Goal: Obtain resource: Download file/media

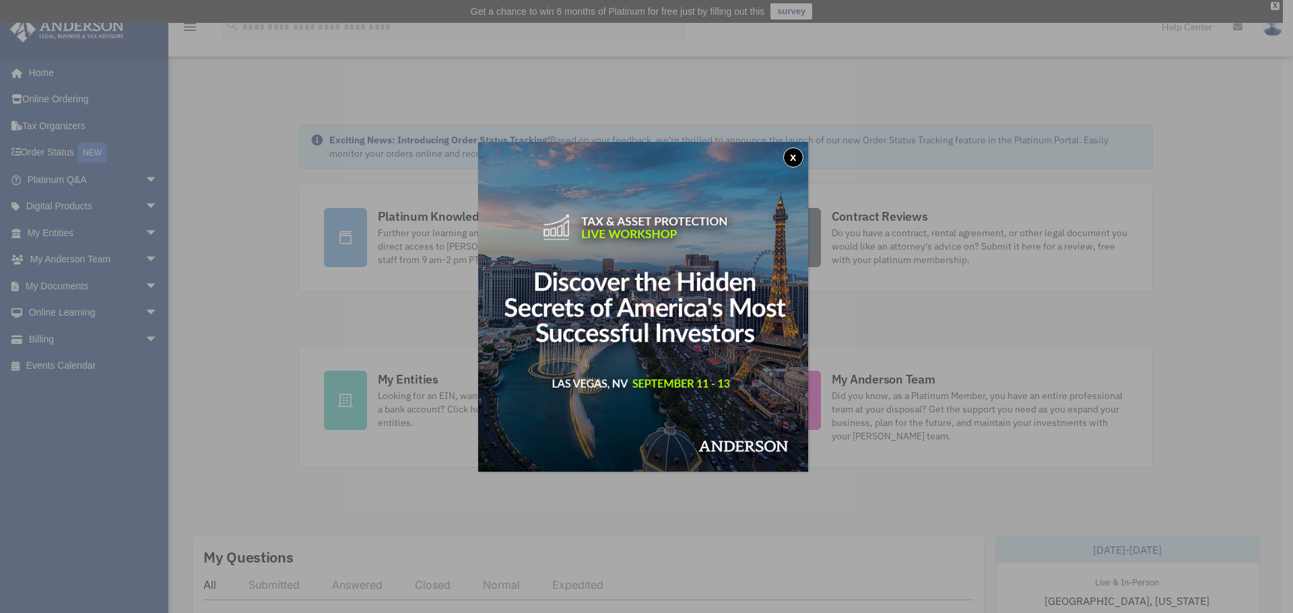
click at [803, 158] on button "x" at bounding box center [793, 157] width 20 height 20
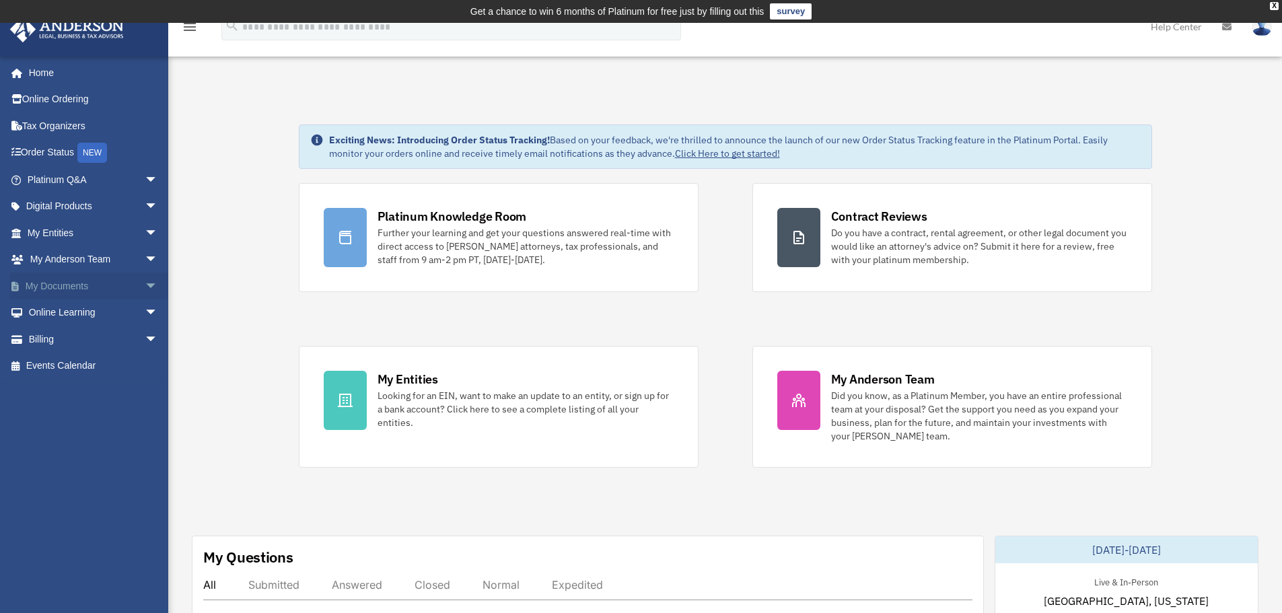
click at [83, 284] on link "My Documents arrow_drop_down" at bounding box center [93, 286] width 169 height 27
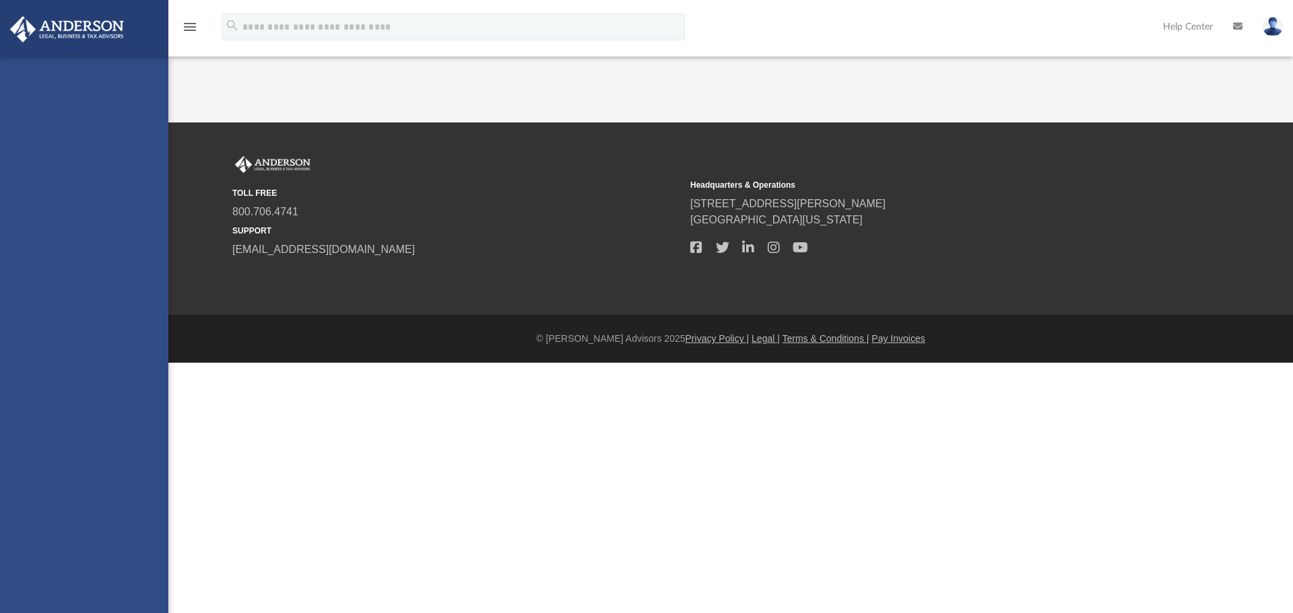
click at [142, 290] on div "obxtranquilview@gmail.com Sign Out obxtranquilview@gmail.com Home Online Orderi…" at bounding box center [84, 363] width 168 height 613
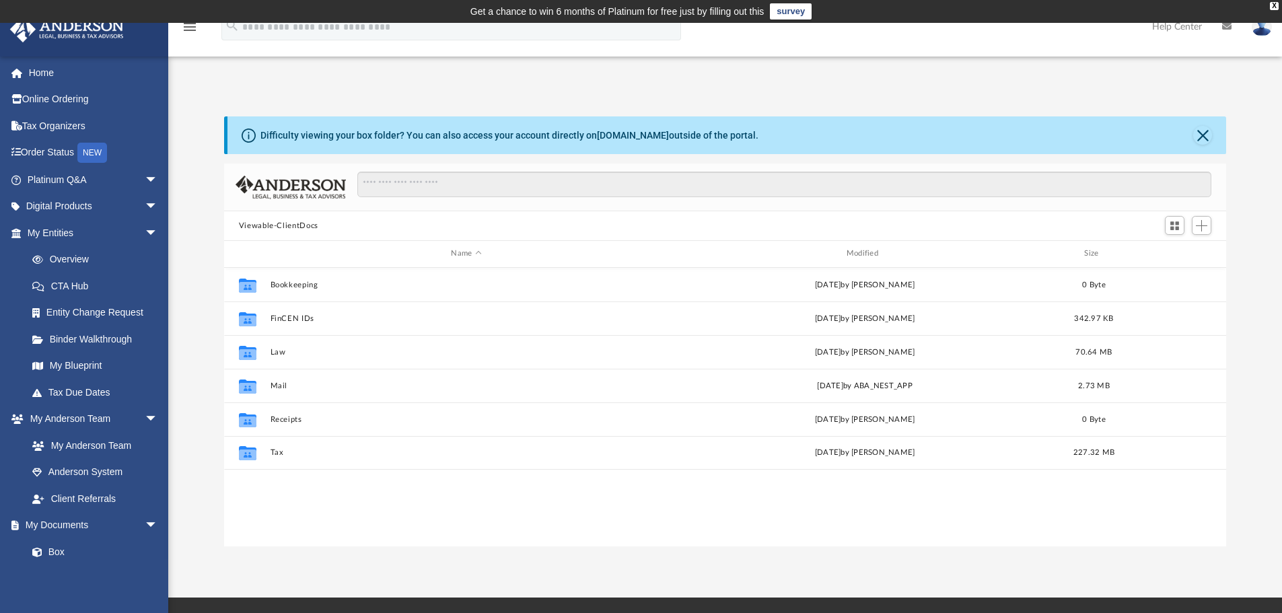
scroll to position [296, 992]
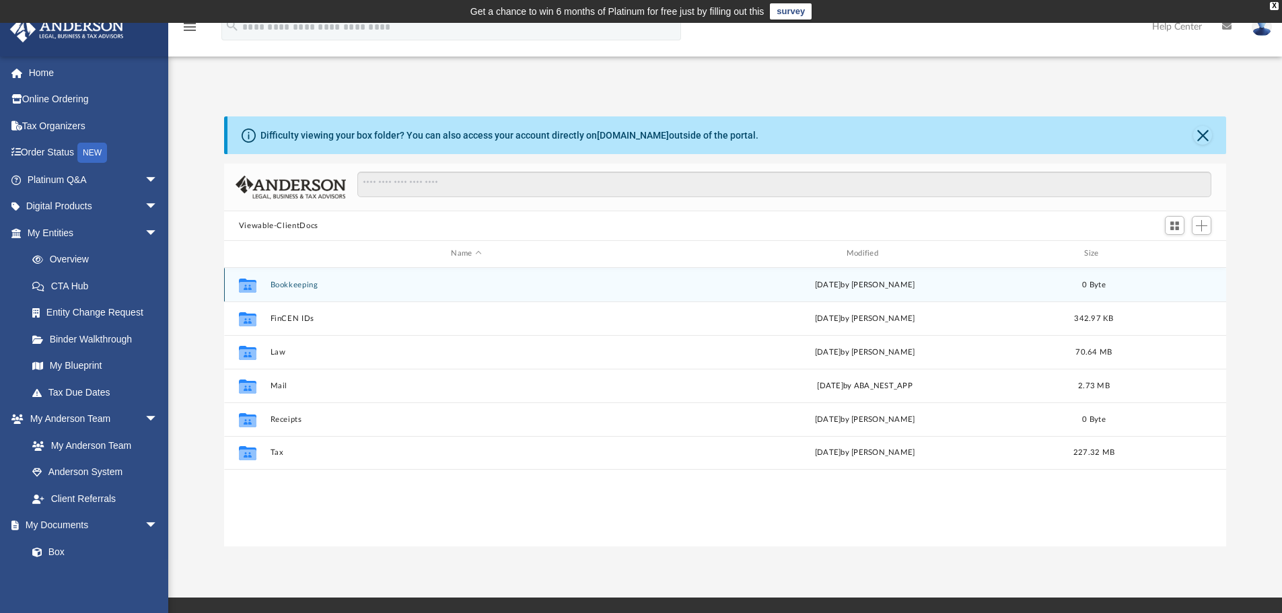
click at [302, 281] on button "Bookkeeping" at bounding box center [466, 285] width 392 height 9
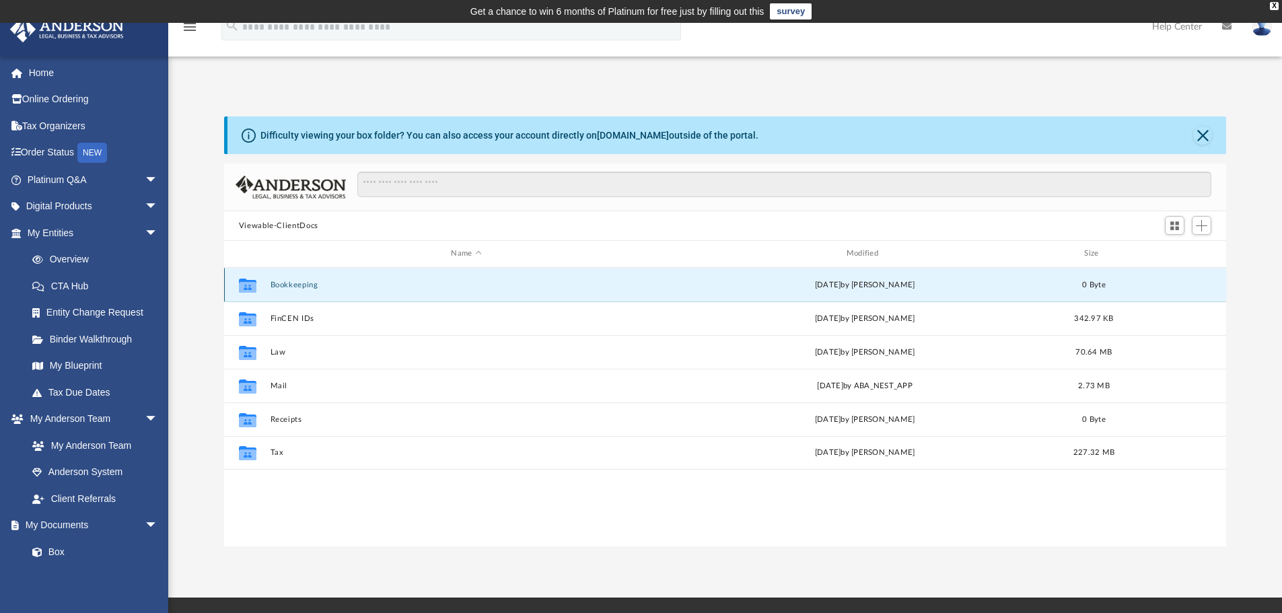
click at [302, 281] on button "Bookkeeping" at bounding box center [466, 285] width 392 height 9
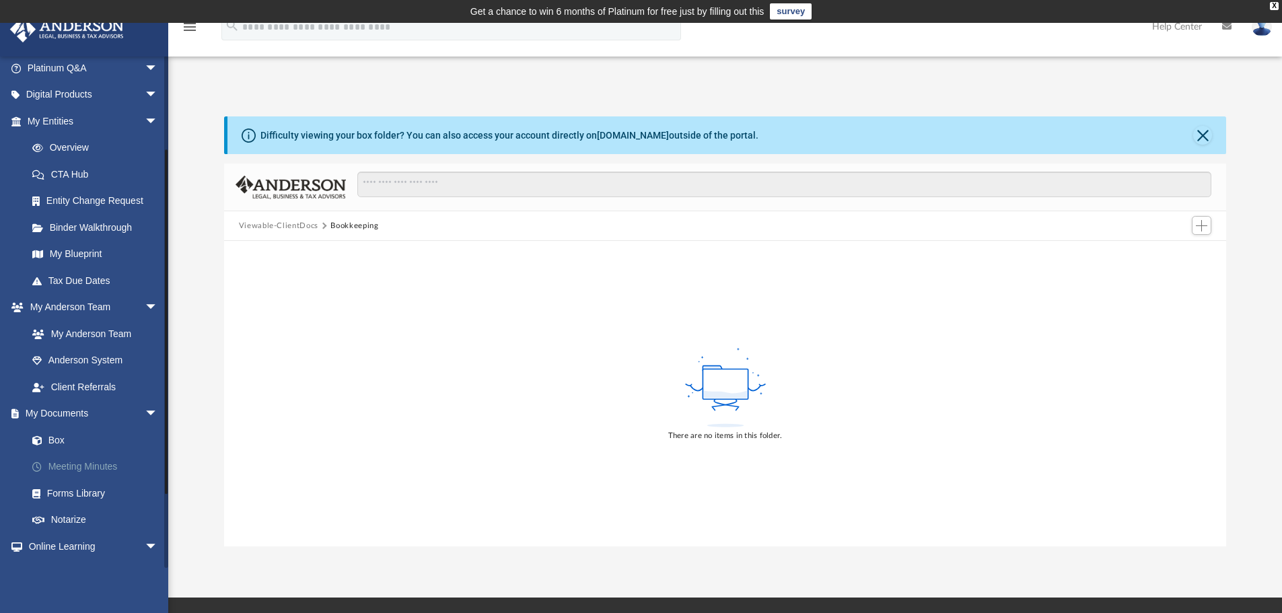
scroll to position [135, 0]
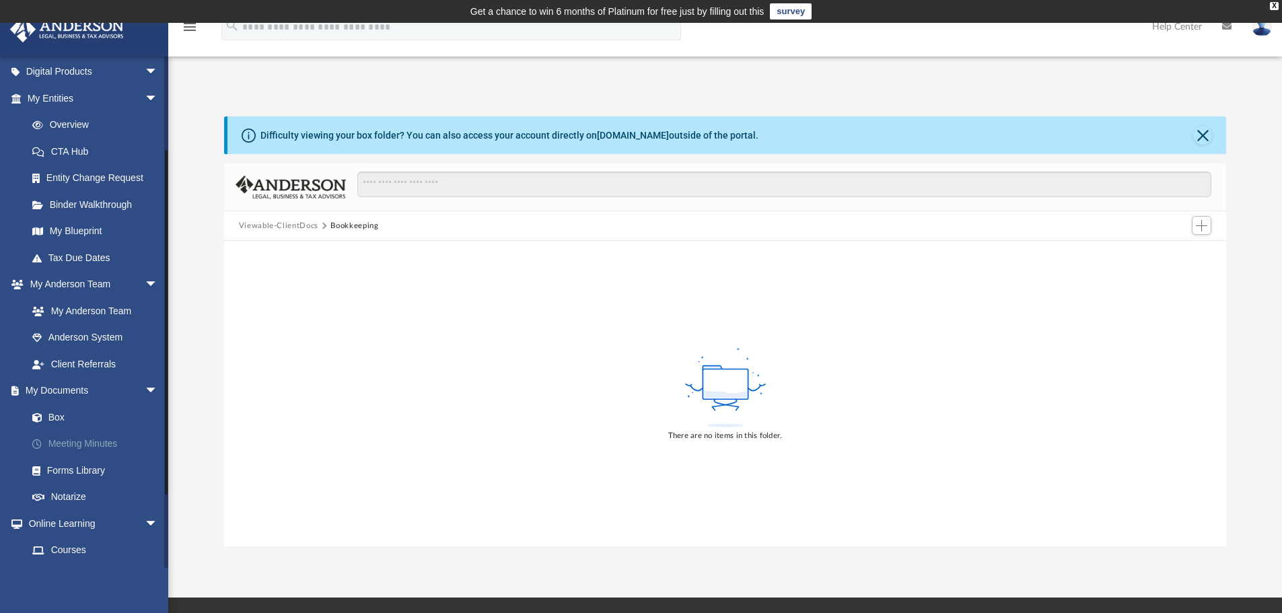
click at [82, 441] on link "Meeting Minutes" at bounding box center [99, 444] width 160 height 27
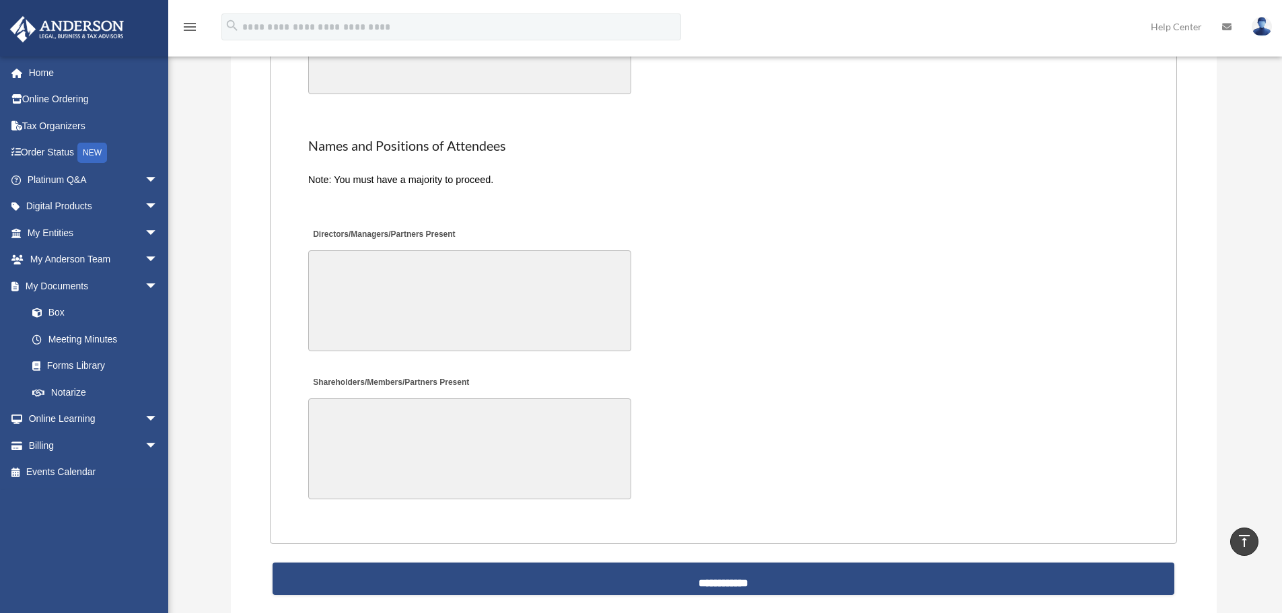
scroll to position [2838, 0]
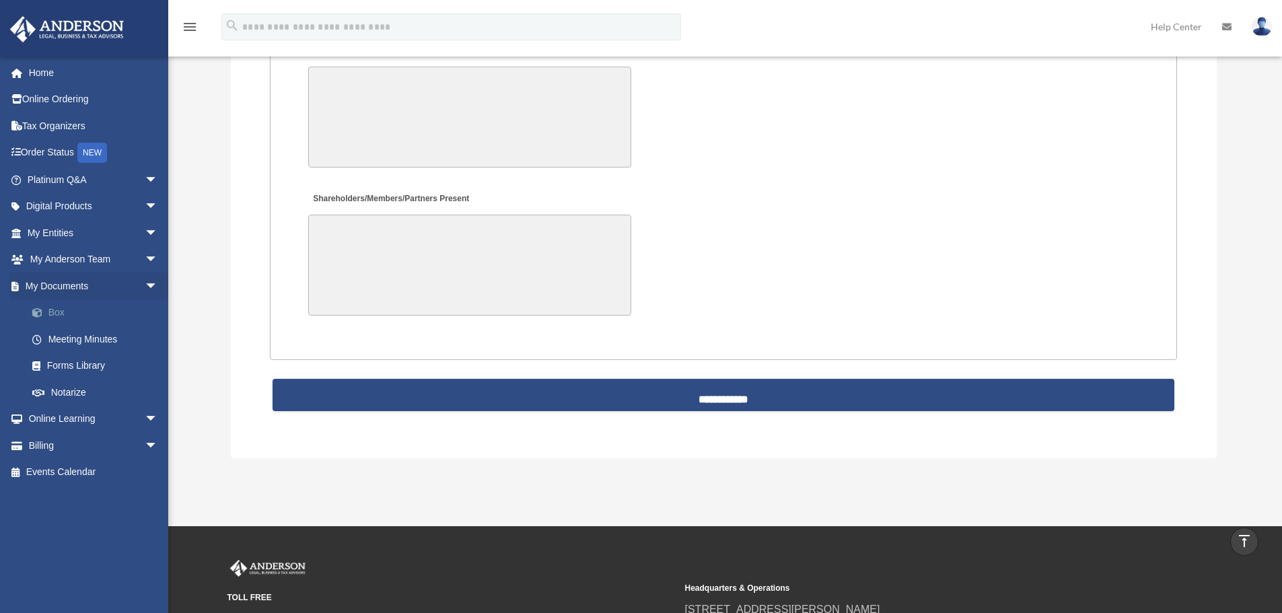
click at [50, 308] on link "Box" at bounding box center [99, 313] width 160 height 27
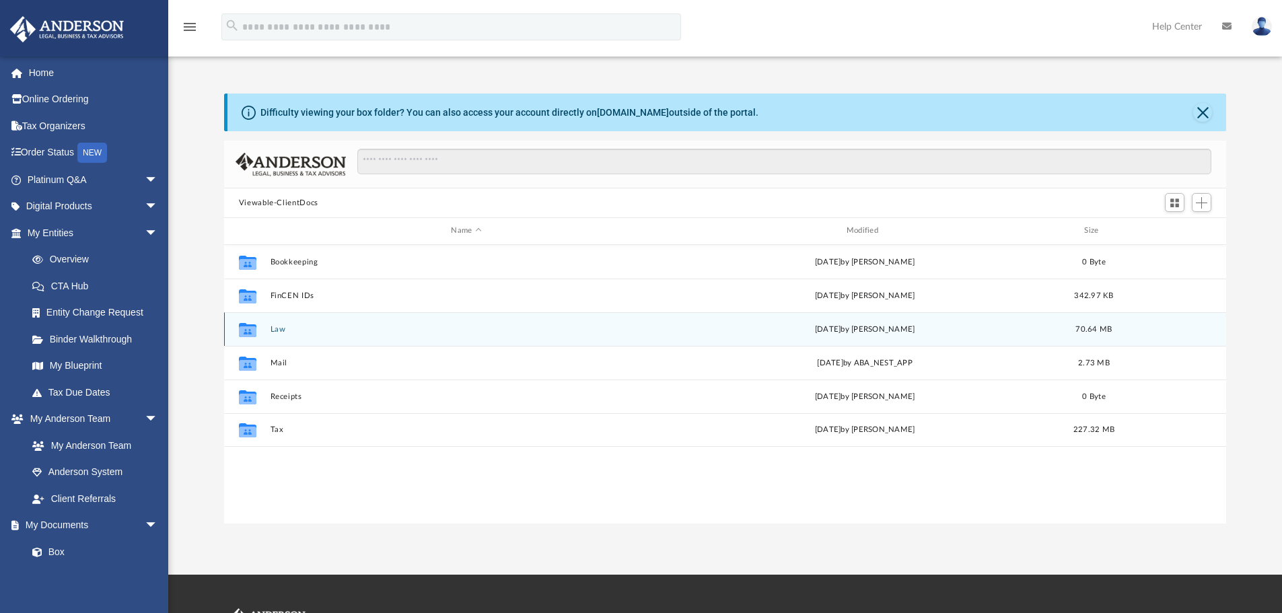
scroll to position [296, 992]
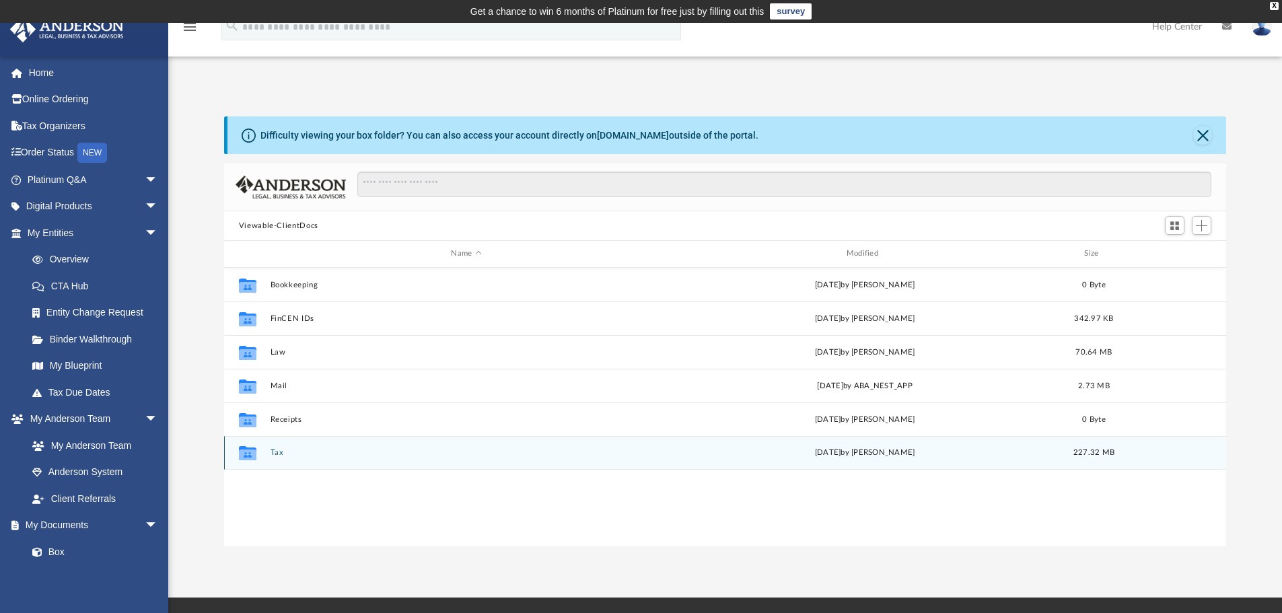
click at [313, 463] on div "Collaborated Folder Tax [DATE] by [PERSON_NAME] 227.32 MB" at bounding box center [725, 453] width 1003 height 34
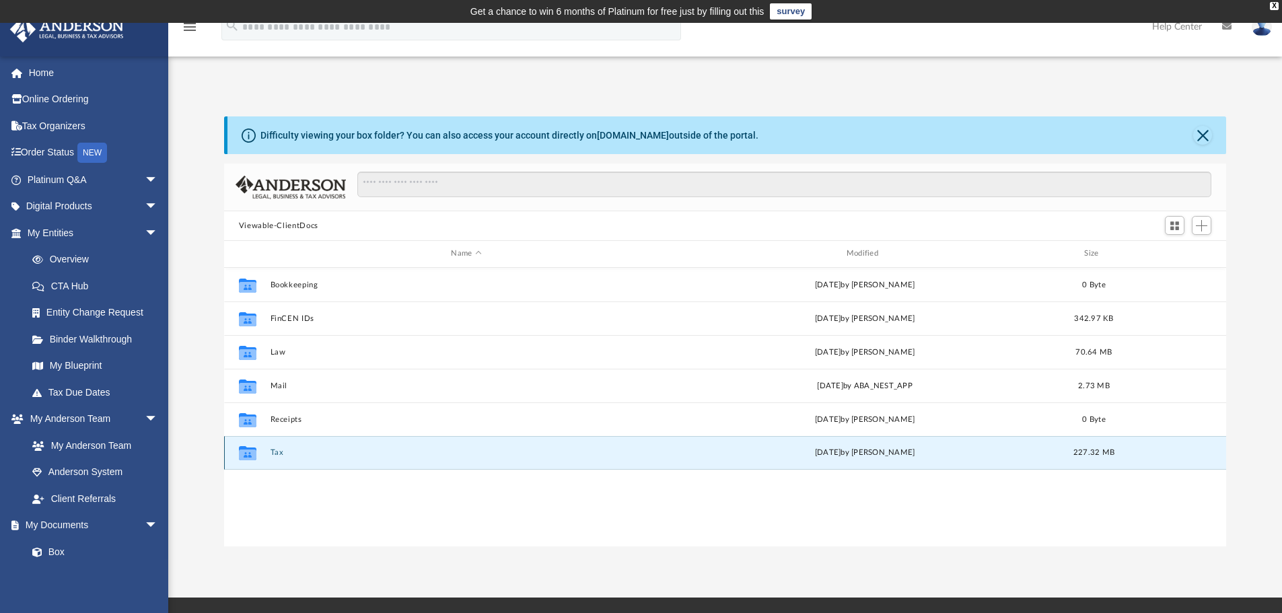
click at [329, 455] on button "Tax" at bounding box center [466, 452] width 392 height 9
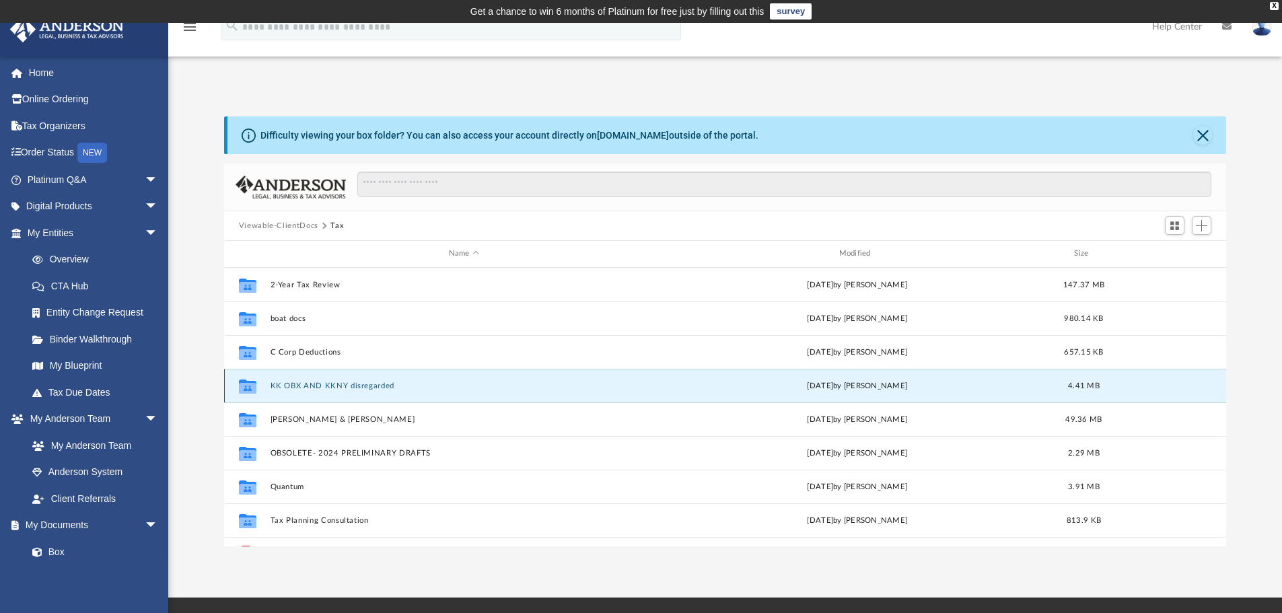
click at [338, 384] on button "KK OBX AND KKNY disregarded" at bounding box center [464, 386] width 388 height 9
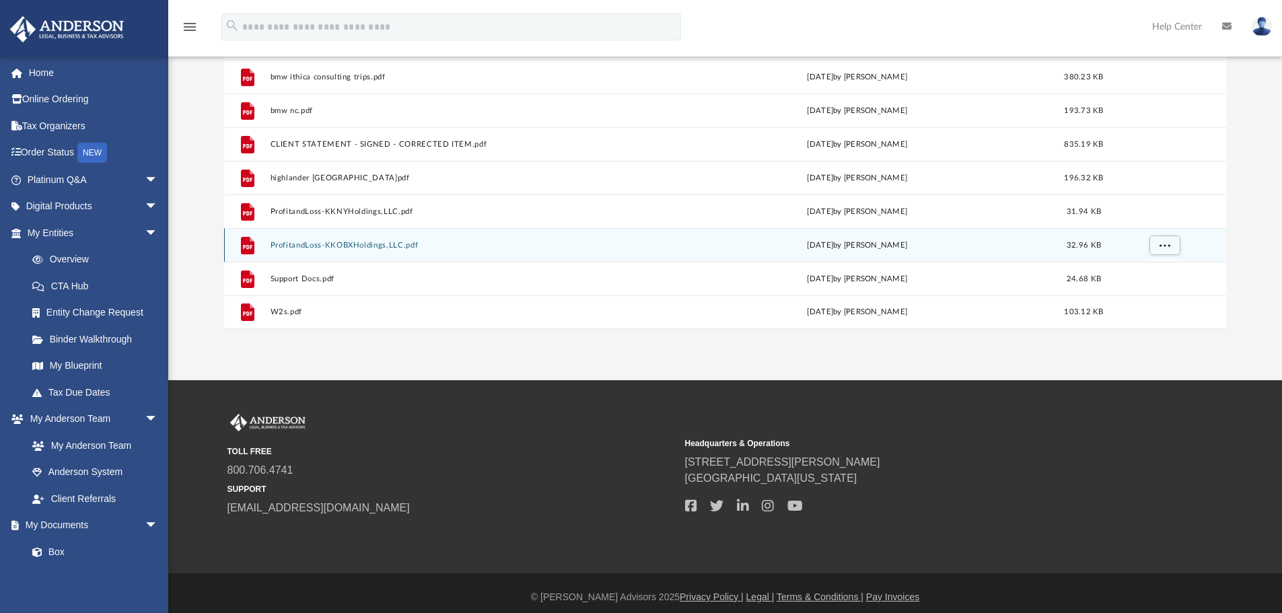
scroll to position [226, 0]
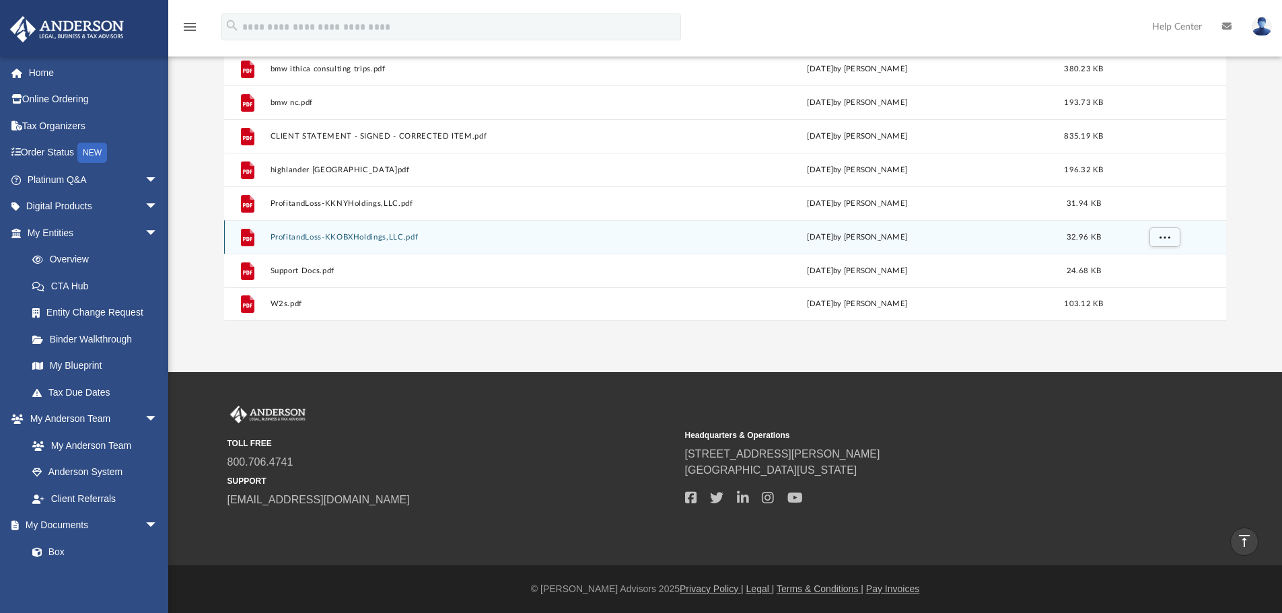
click at [329, 236] on button "ProfitandLoss-KKOBXHoldings,LLC.pdf" at bounding box center [464, 237] width 388 height 9
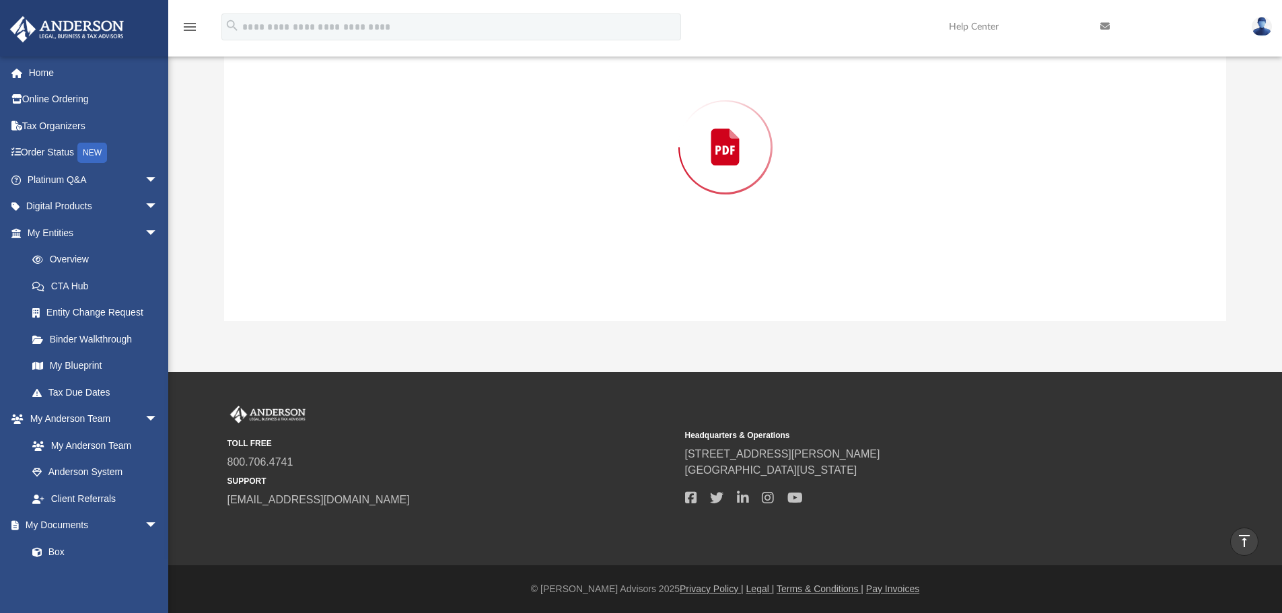
scroll to position [164, 0]
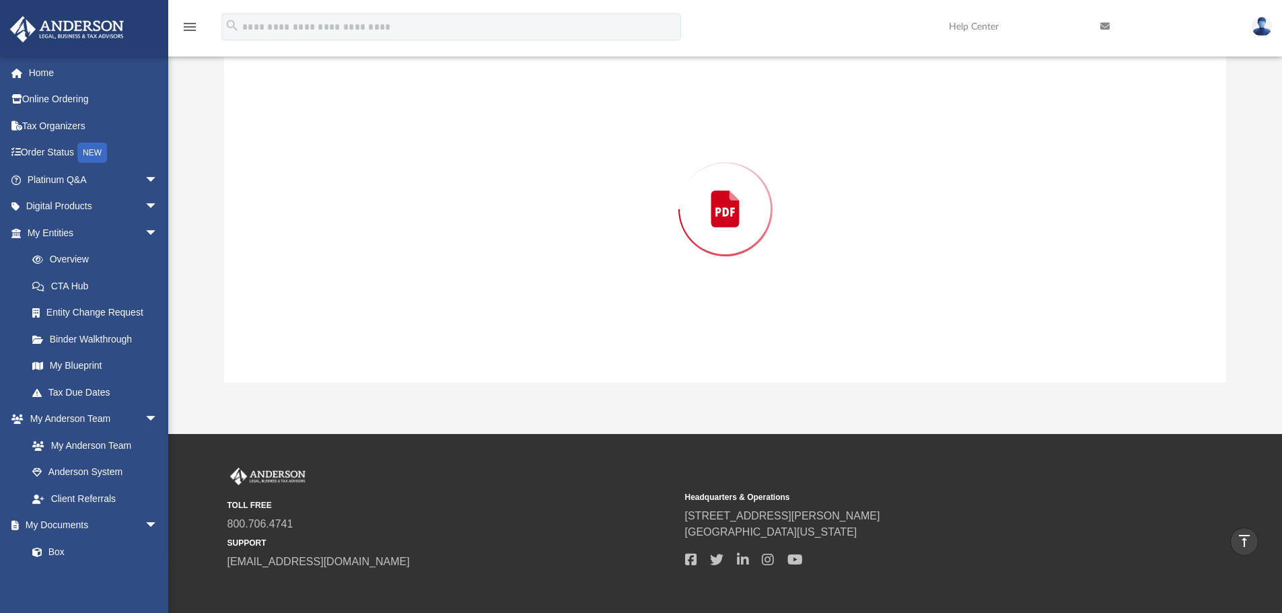
click at [329, 236] on div "Preview" at bounding box center [725, 209] width 1003 height 347
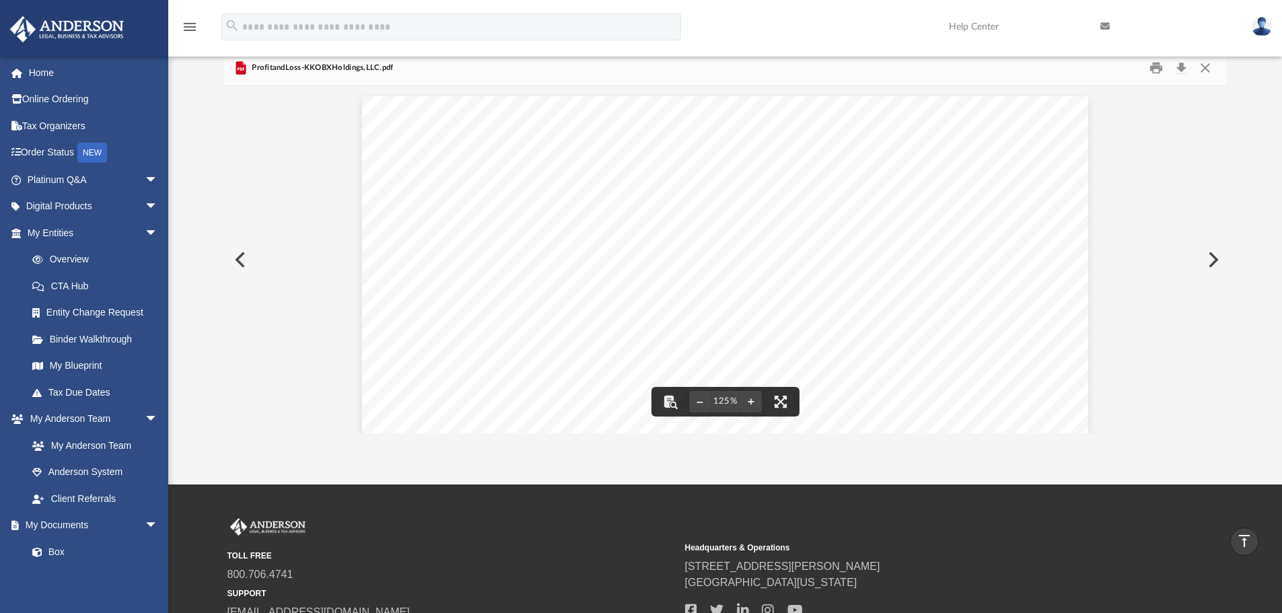
scroll to position [0, 0]
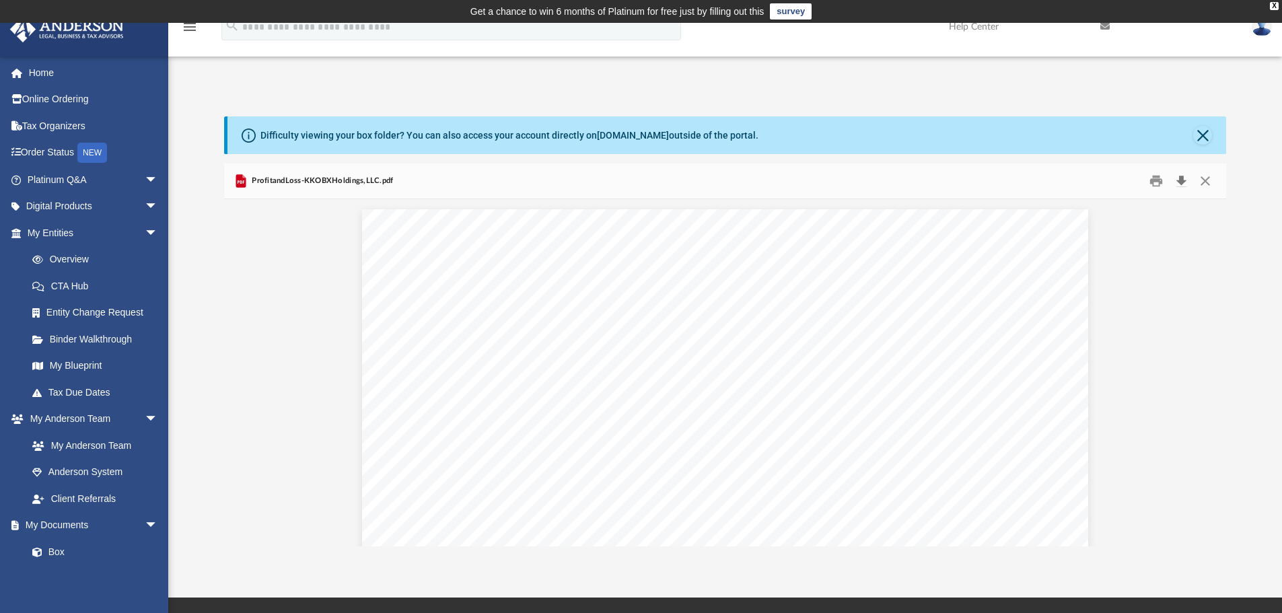
click at [1182, 183] on button "Download" at bounding box center [1181, 181] width 24 height 21
click at [240, 372] on button "Preview" at bounding box center [239, 373] width 30 height 38
click at [1200, 137] on button "Close" at bounding box center [1203, 135] width 19 height 19
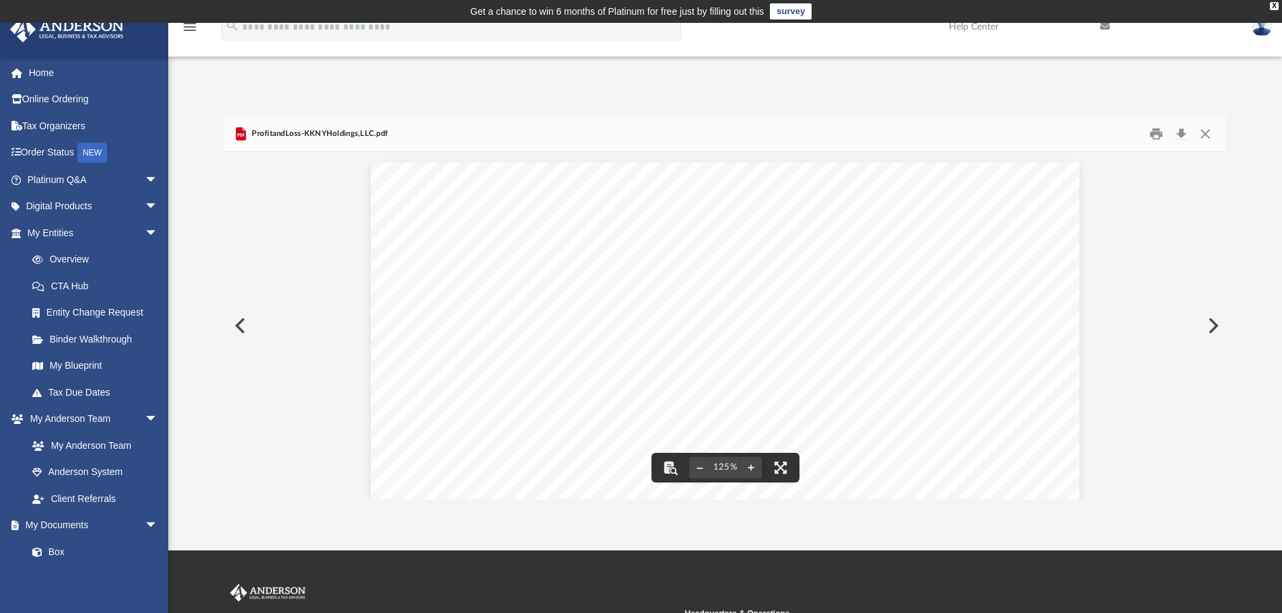
click at [244, 325] on button "Preview" at bounding box center [239, 326] width 30 height 38
click at [1219, 329] on button "Preview" at bounding box center [1213, 326] width 30 height 38
click at [1218, 329] on button "Preview" at bounding box center [1213, 326] width 30 height 38
click at [1155, 135] on button "Print" at bounding box center [1156, 134] width 27 height 21
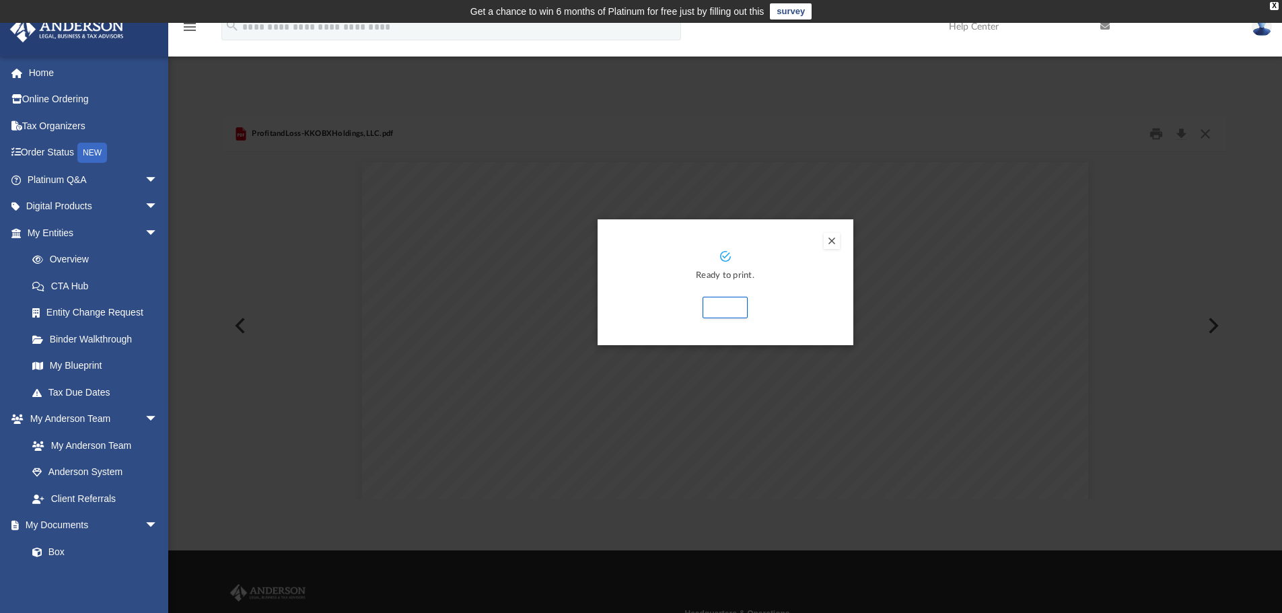
click at [829, 236] on button "Preview" at bounding box center [832, 241] width 16 height 16
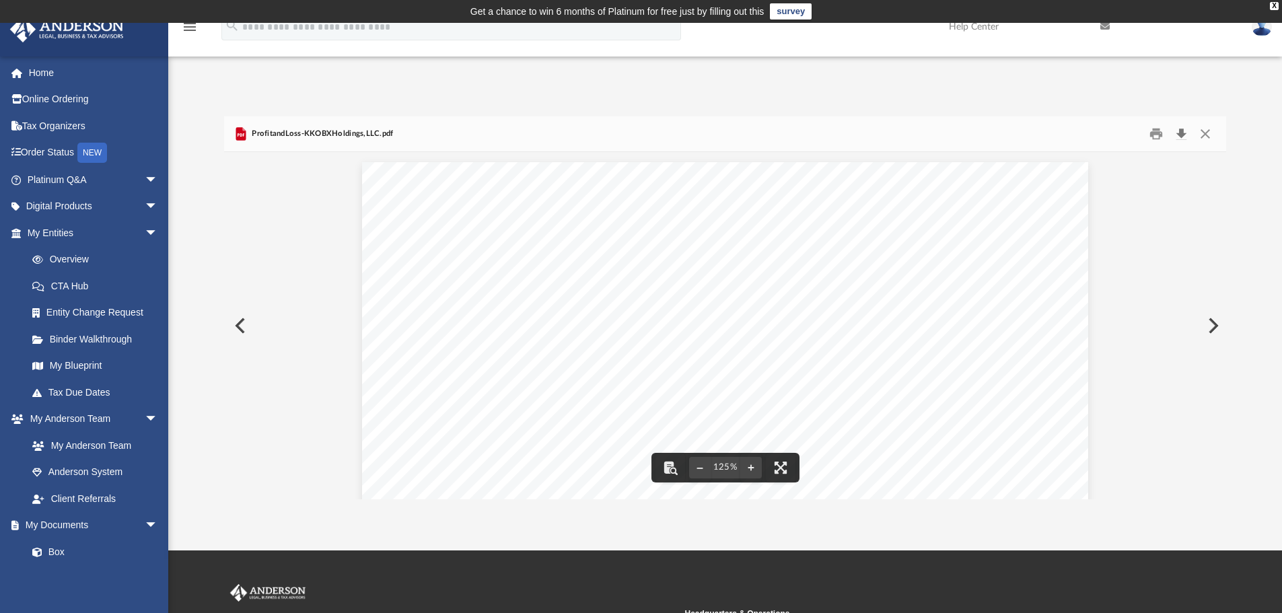
click at [1188, 137] on button "Download" at bounding box center [1181, 134] width 24 height 21
click at [1211, 135] on button "Close" at bounding box center [1206, 134] width 24 height 21
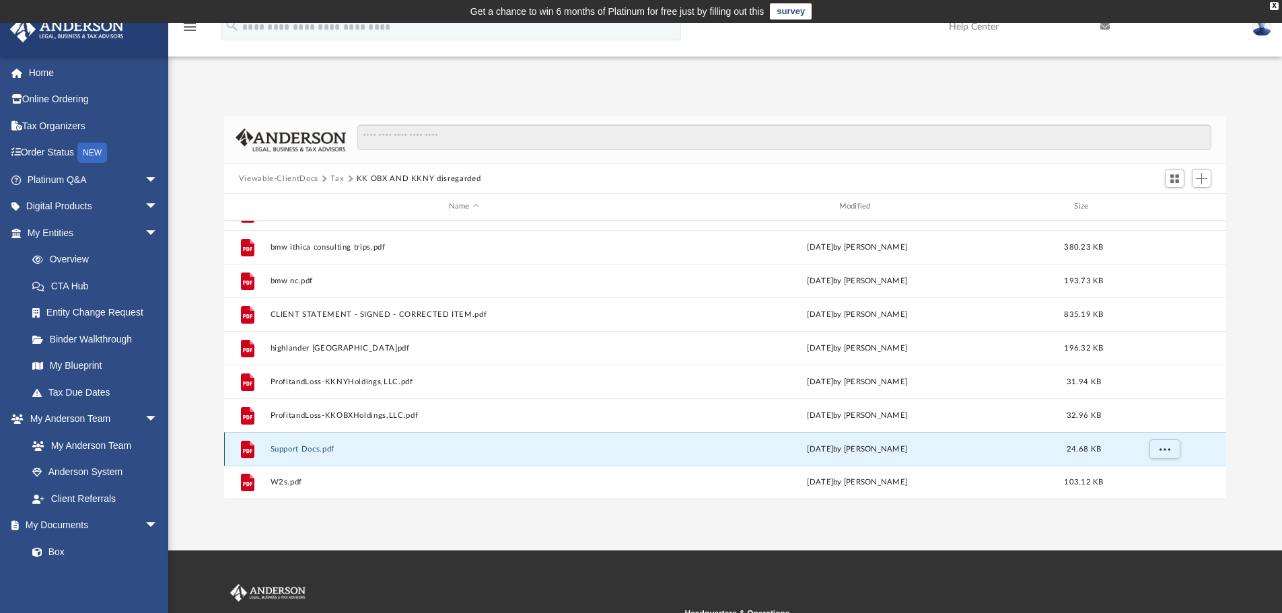
click at [283, 449] on button "Support Docs.pdf" at bounding box center [464, 449] width 388 height 9
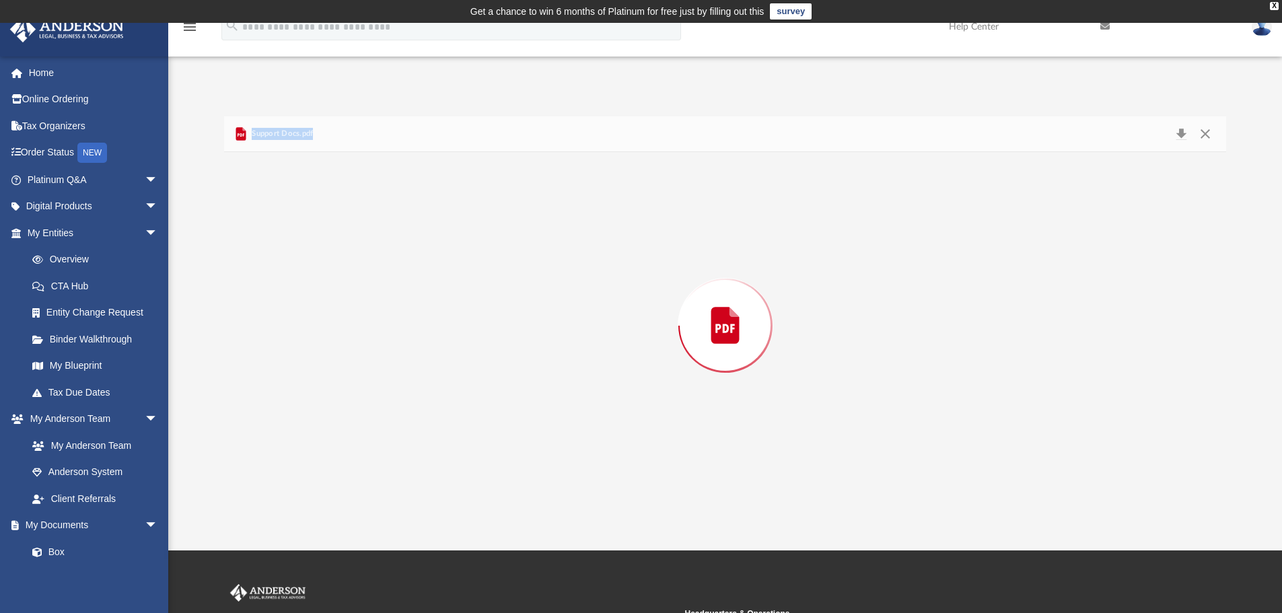
click at [283, 449] on div "Preview" at bounding box center [725, 325] width 1003 height 347
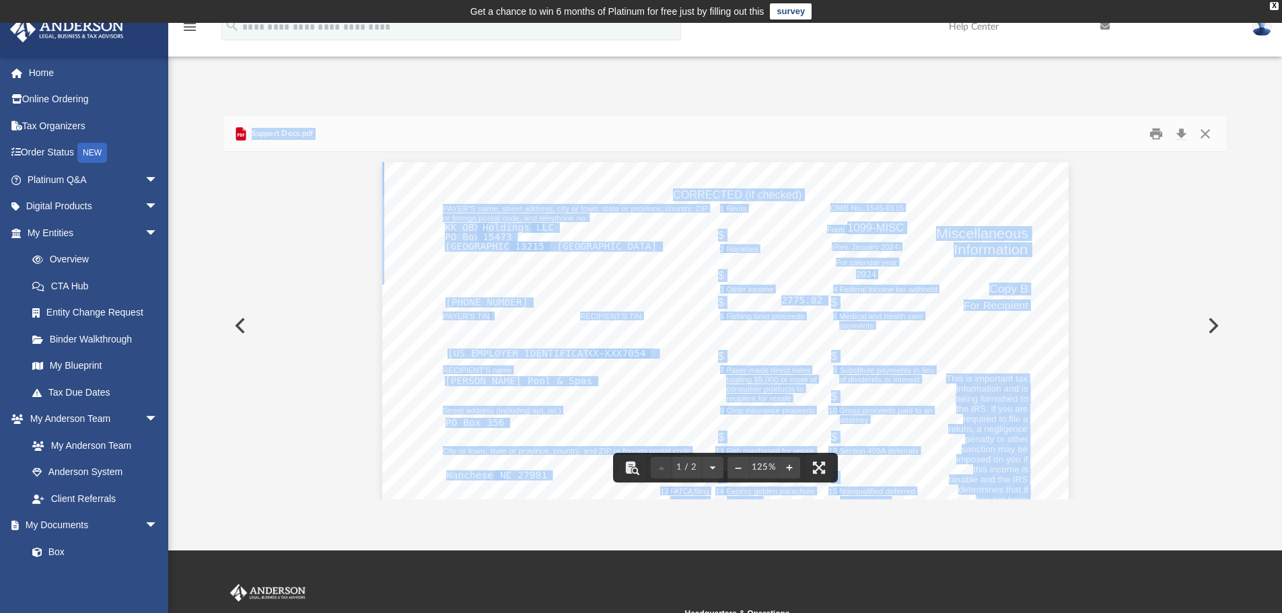
click at [239, 324] on button "Preview" at bounding box center [239, 326] width 30 height 38
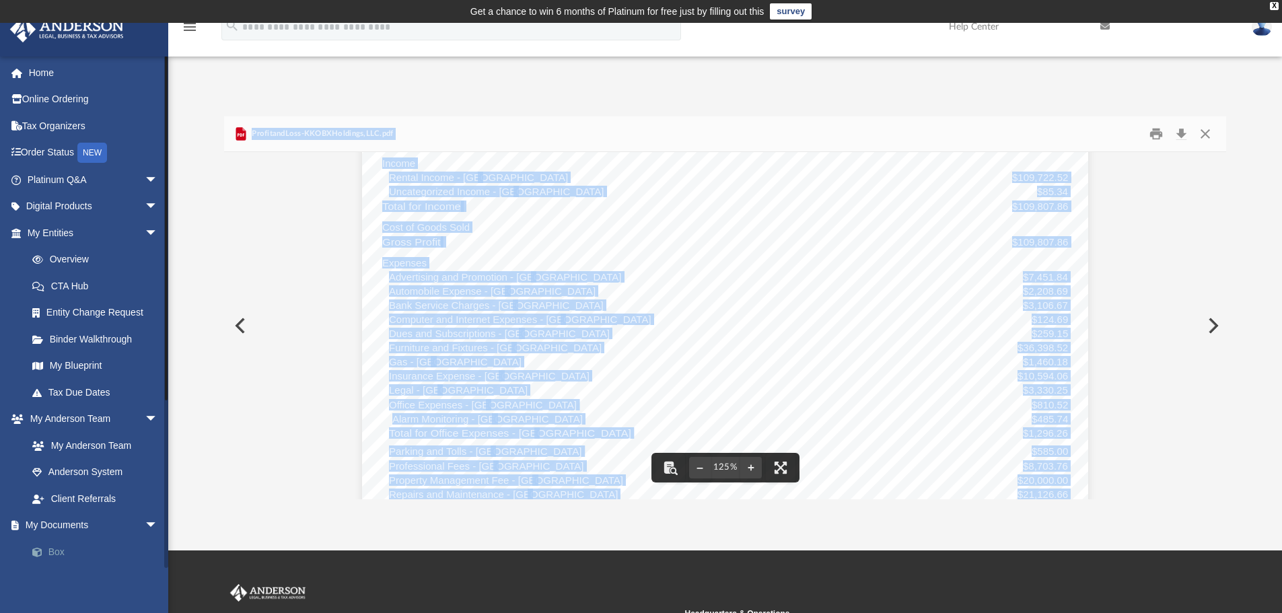
scroll to position [269, 0]
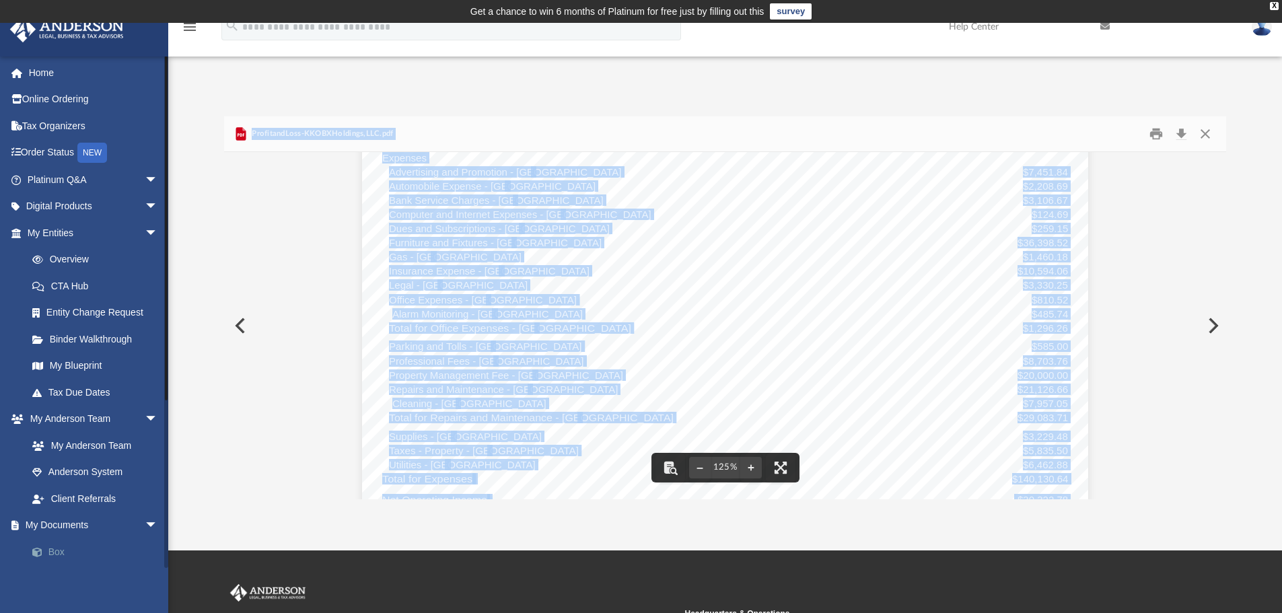
click at [55, 559] on link "Box" at bounding box center [99, 552] width 160 height 27
click at [57, 530] on link "My Documents arrow_drop_down" at bounding box center [93, 525] width 169 height 27
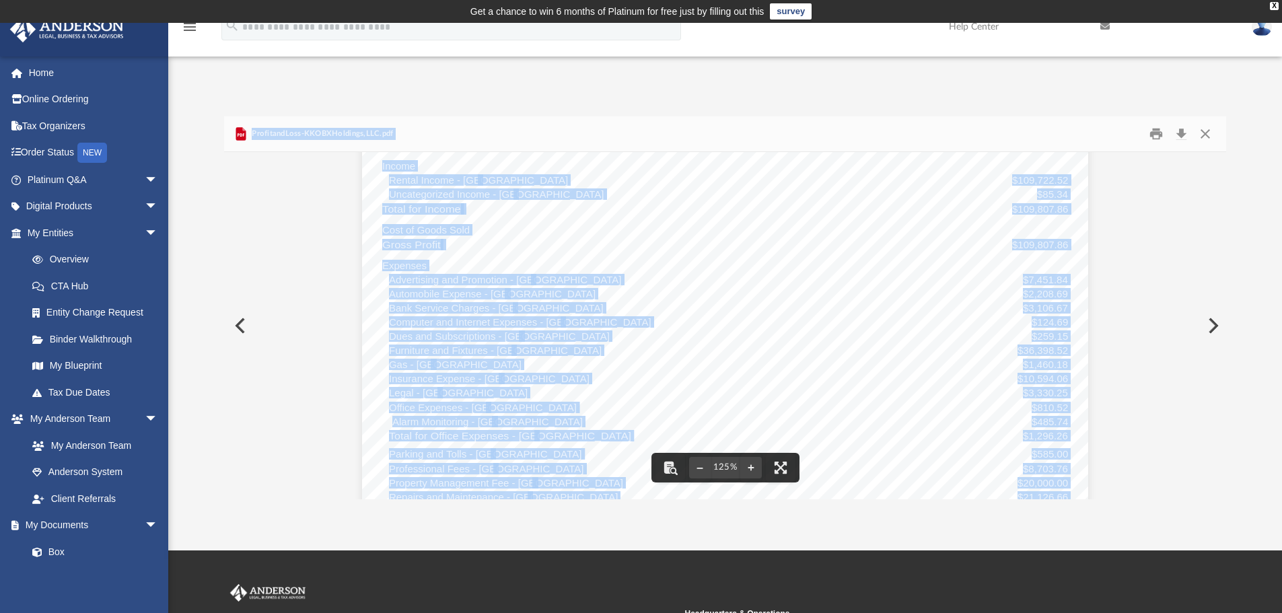
scroll to position [0, 0]
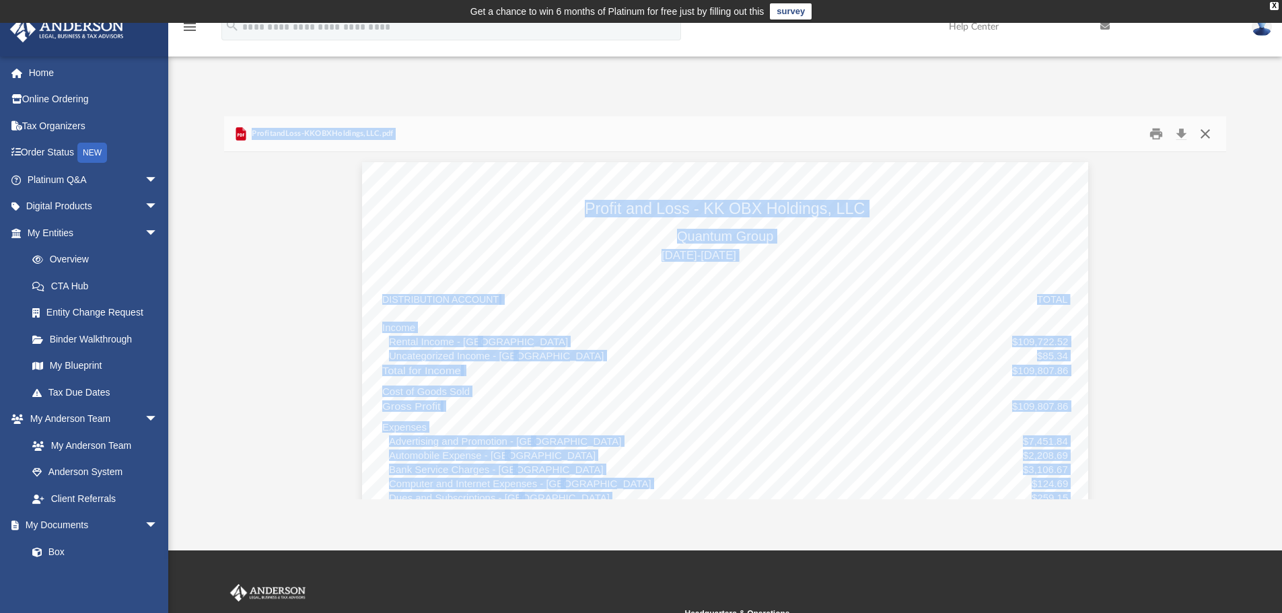
click at [1210, 133] on button "Close" at bounding box center [1206, 134] width 24 height 21
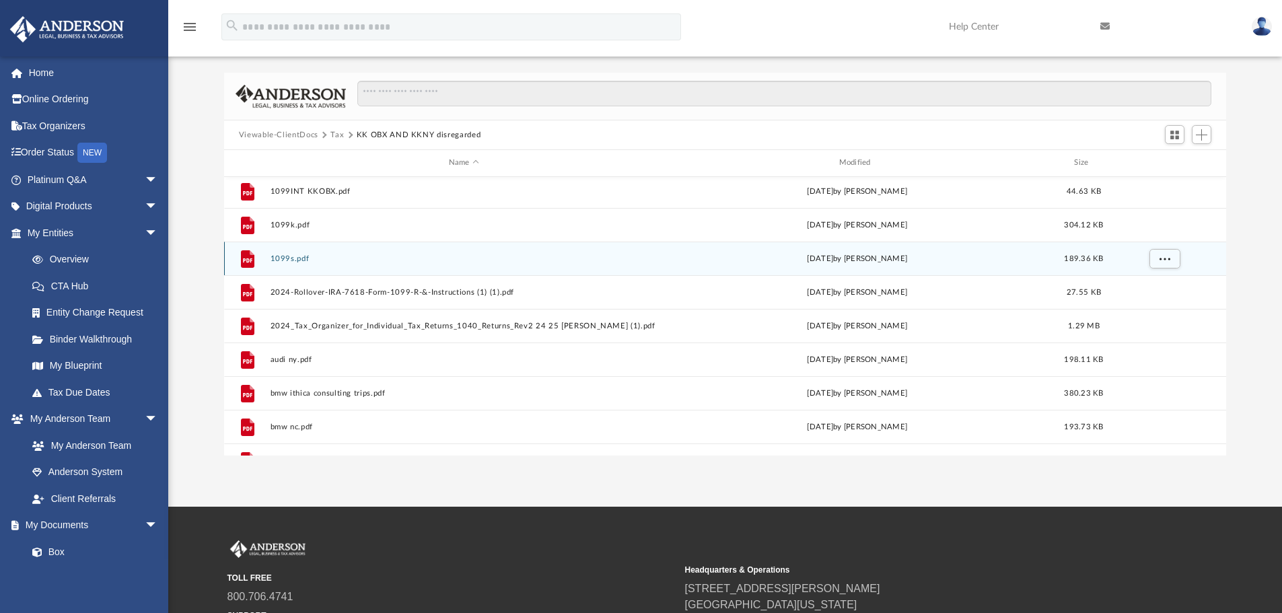
scroll to position [32, 0]
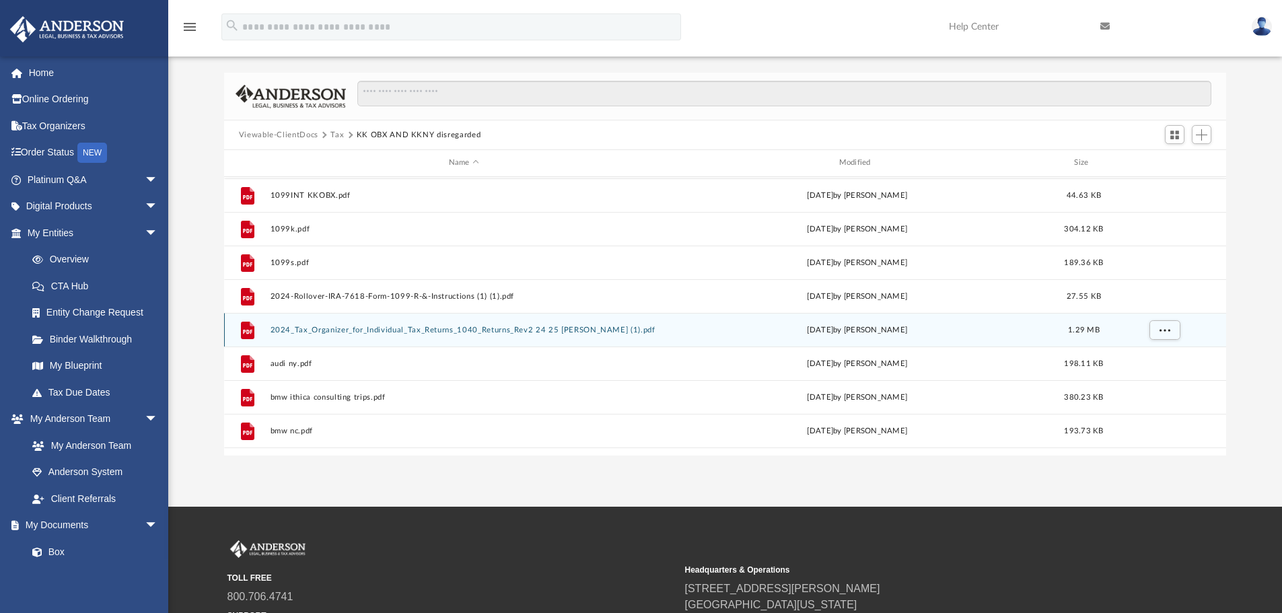
click at [479, 333] on button "2024_Tax_Organizer_for_Individual_Tax_Returns_1040_Returns_Rev2 24 25 KERSEY (1…" at bounding box center [464, 330] width 388 height 9
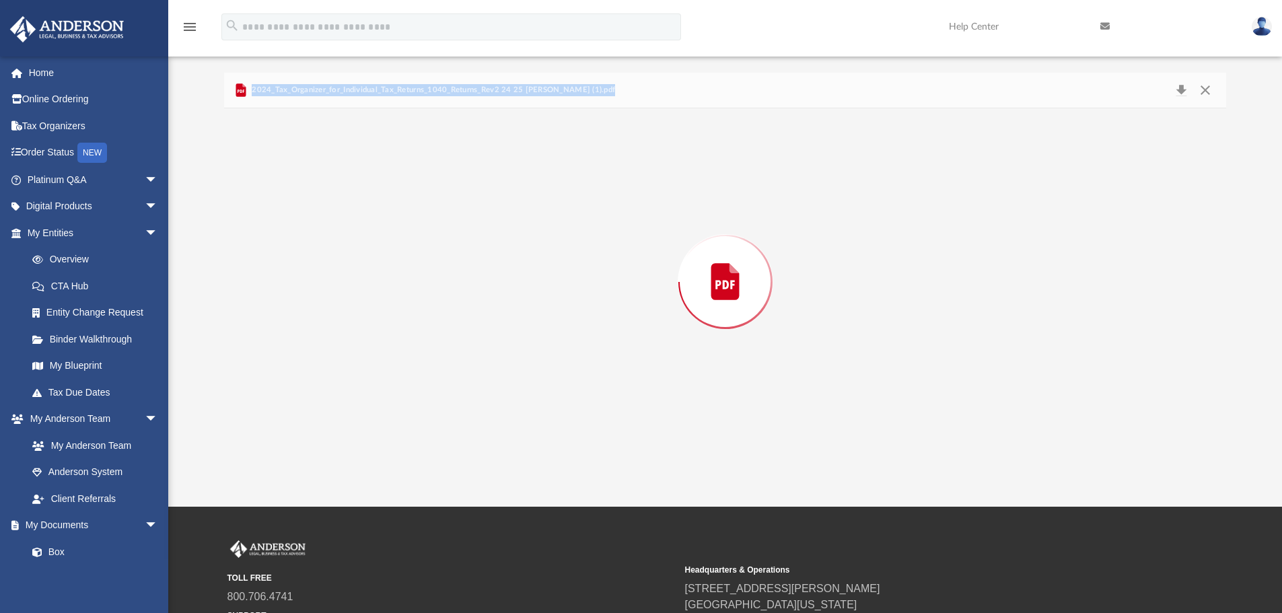
click at [479, 333] on div "Preview" at bounding box center [725, 281] width 1003 height 347
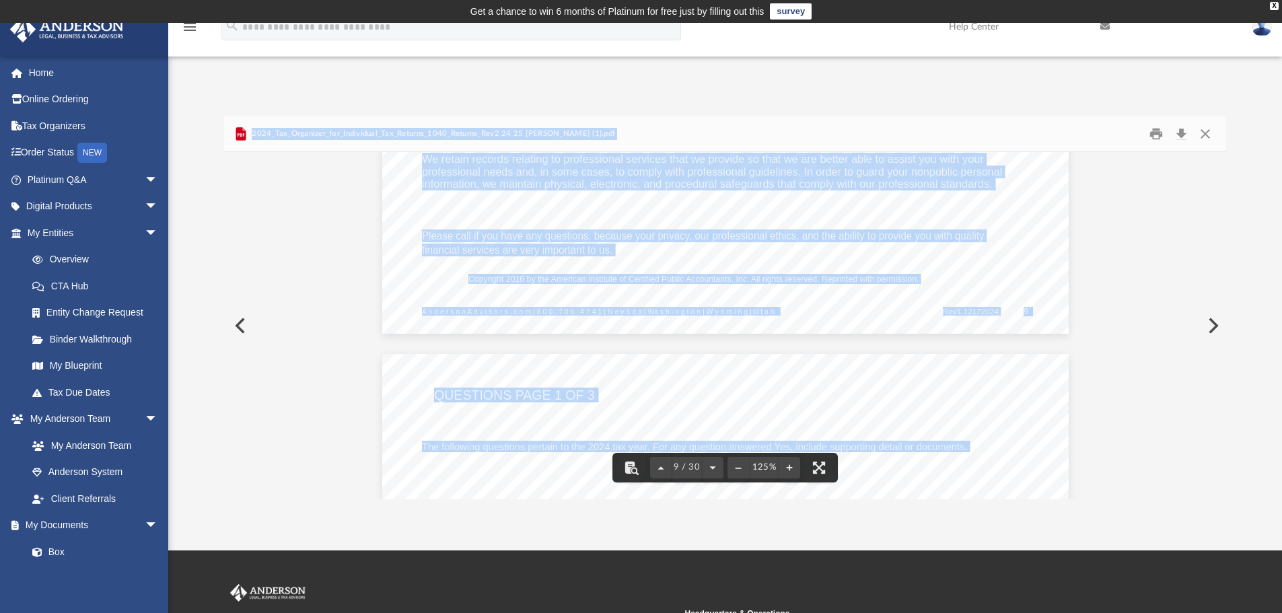
scroll to position [7877, 0]
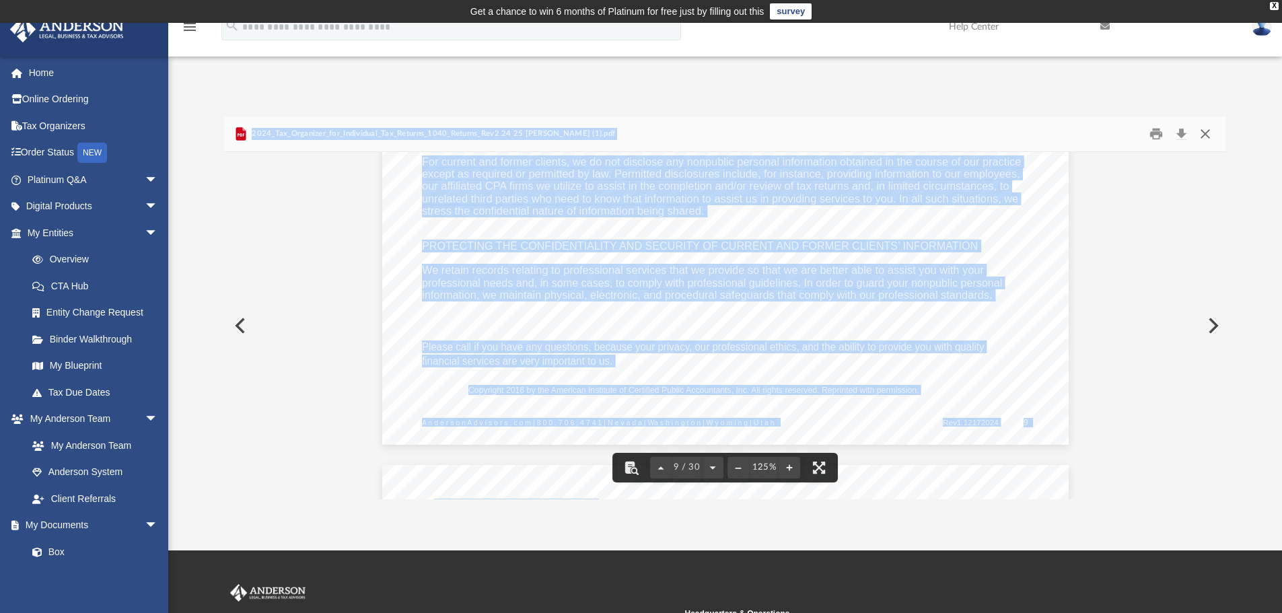
click at [1211, 136] on button "Close" at bounding box center [1206, 134] width 24 height 21
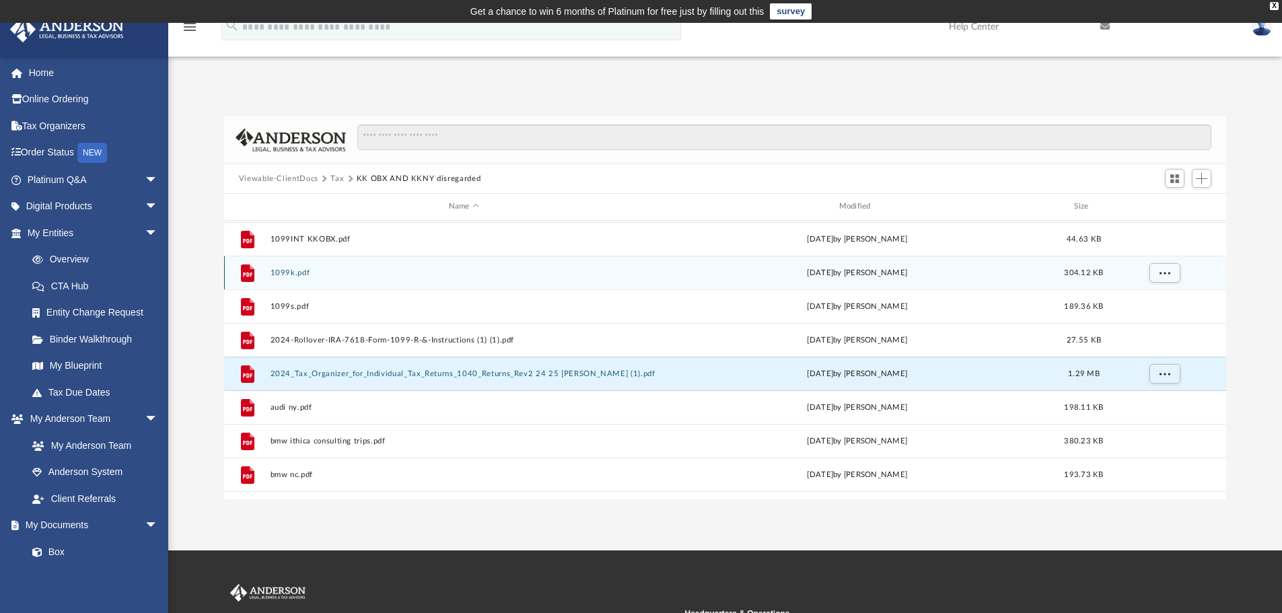
scroll to position [0, 0]
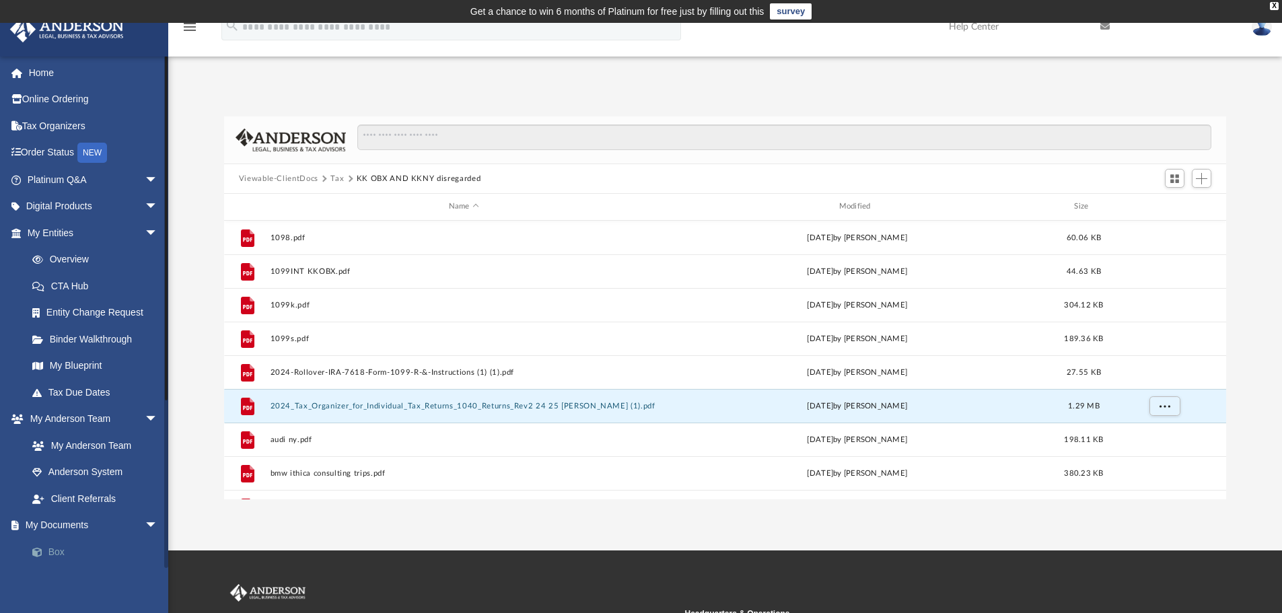
click at [64, 553] on link "Box" at bounding box center [99, 552] width 160 height 27
click at [58, 555] on link "Box" at bounding box center [99, 552] width 160 height 27
click at [338, 178] on button "Tax" at bounding box center [337, 179] width 13 height 12
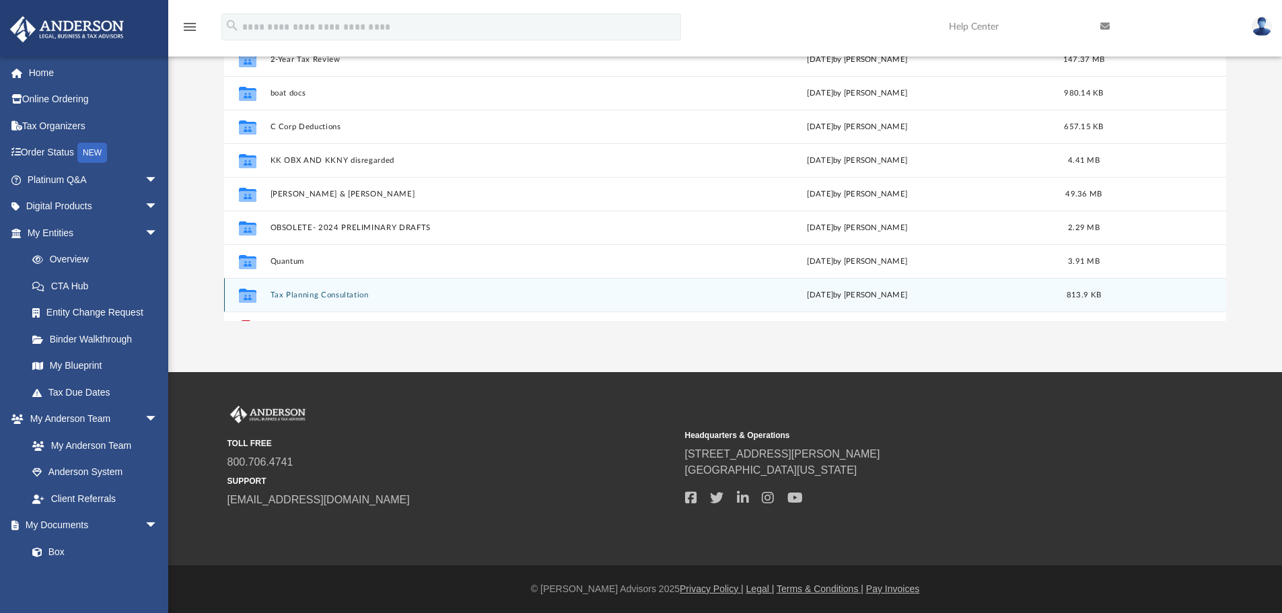
scroll to position [111, 0]
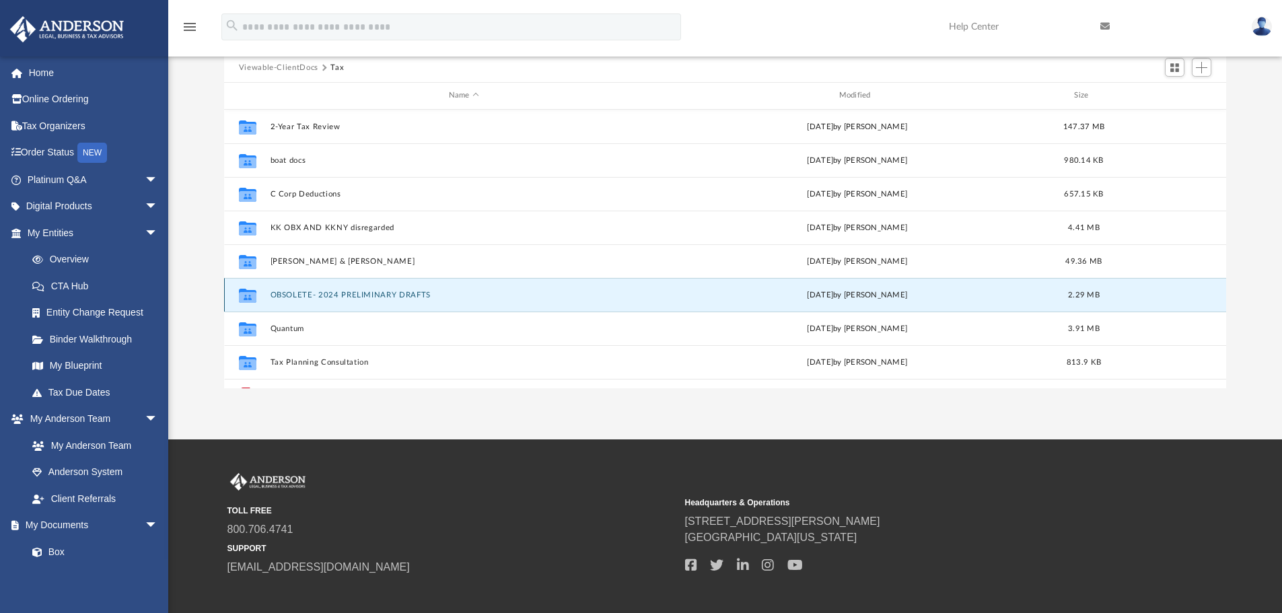
click at [415, 298] on button "OBSOLETE- 2024 PRELIMINARY DRAFTS" at bounding box center [464, 295] width 388 height 9
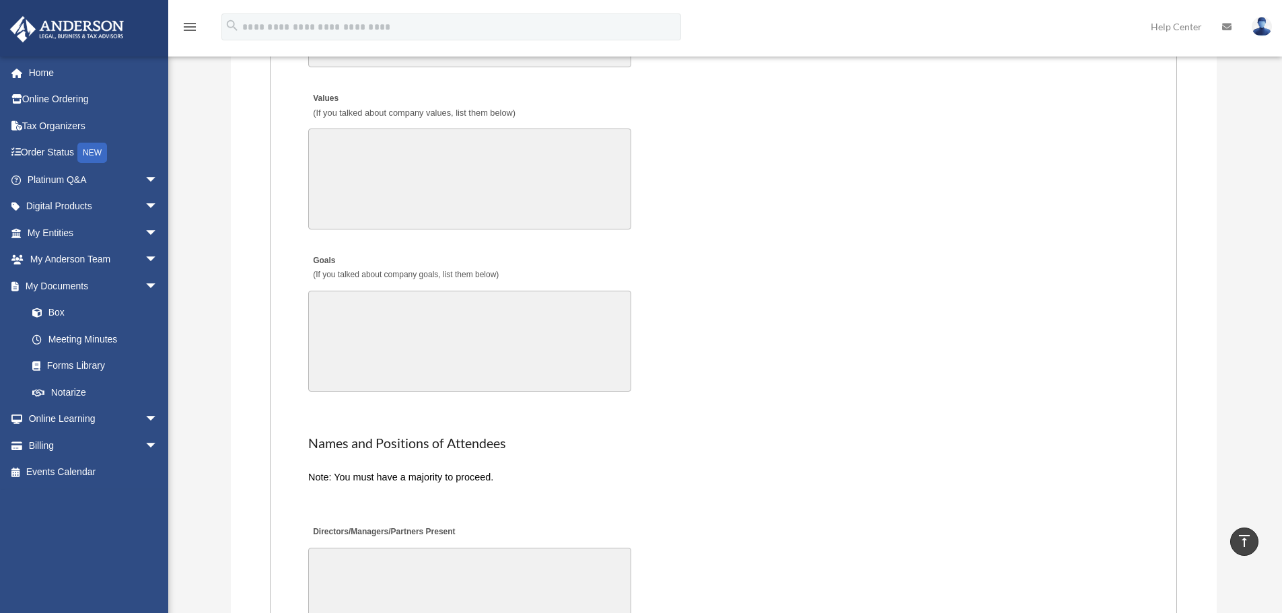
scroll to position [2233, 0]
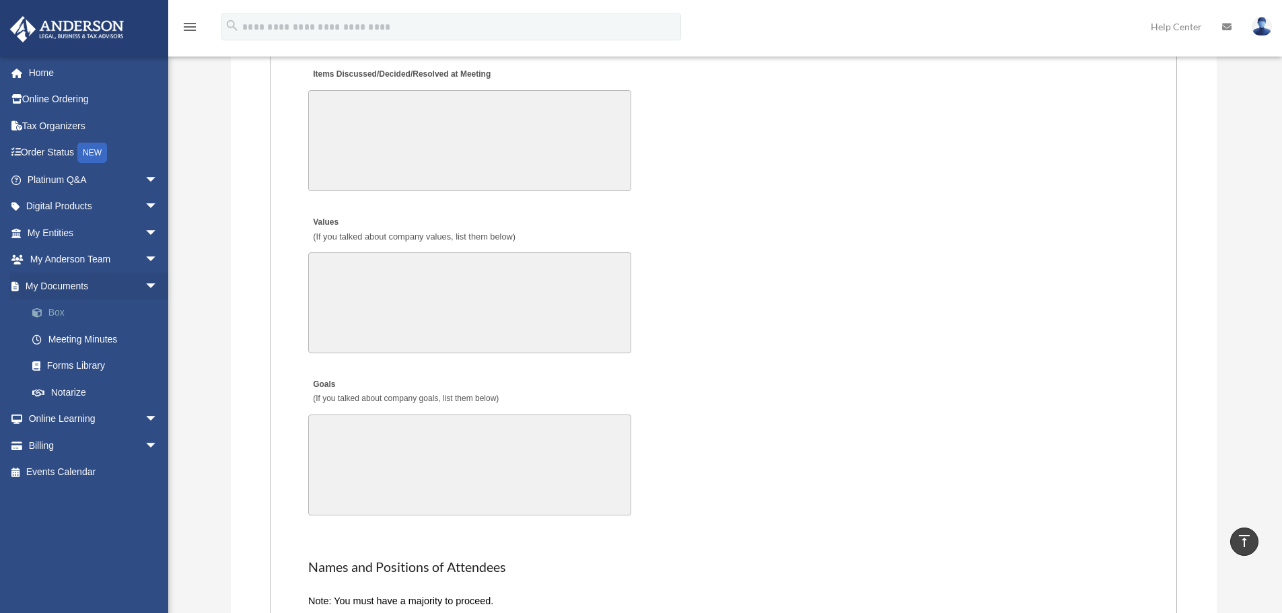
click at [57, 310] on link "Box" at bounding box center [99, 313] width 160 height 27
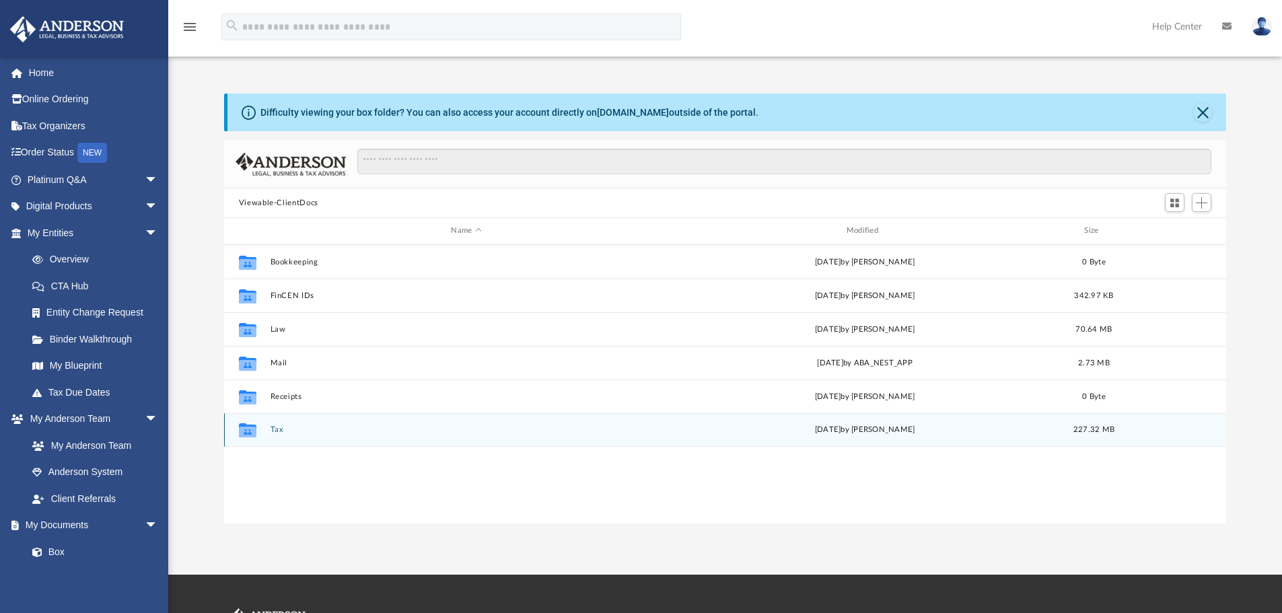
scroll to position [296, 992]
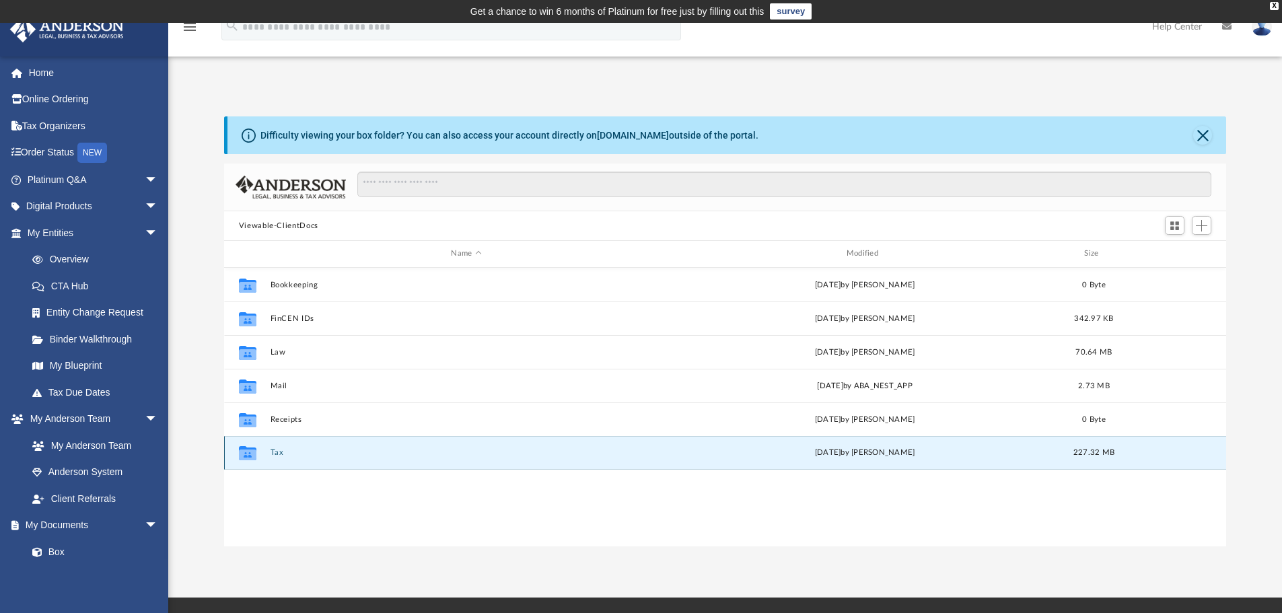
click at [277, 452] on button "Tax" at bounding box center [466, 452] width 392 height 9
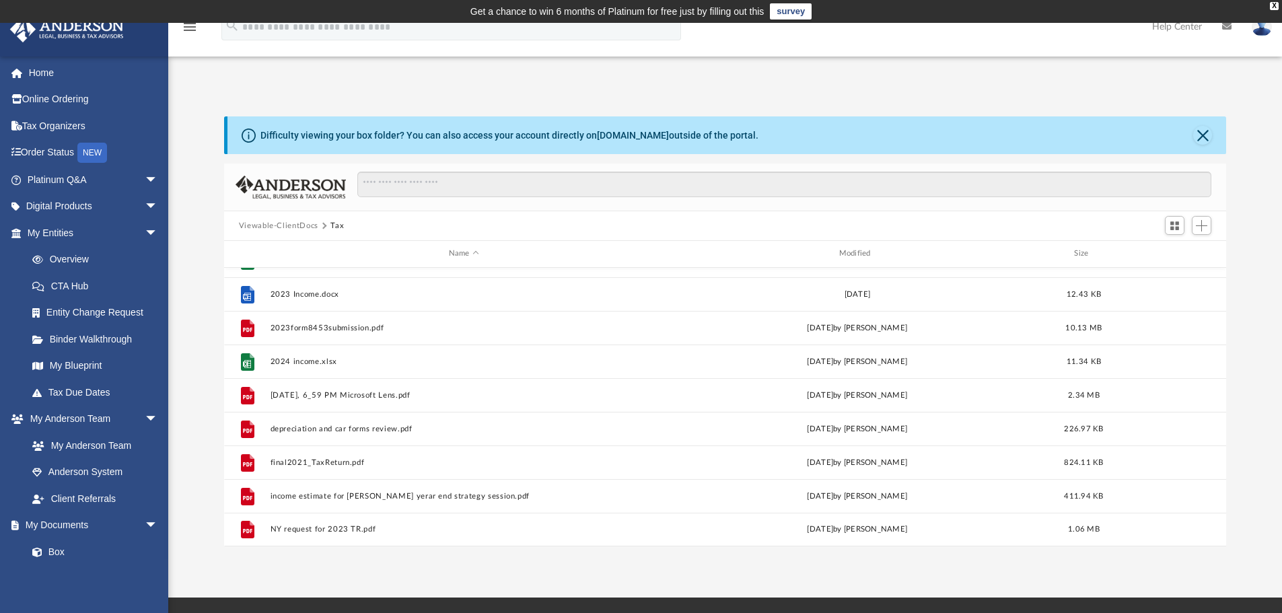
scroll to position [0, 0]
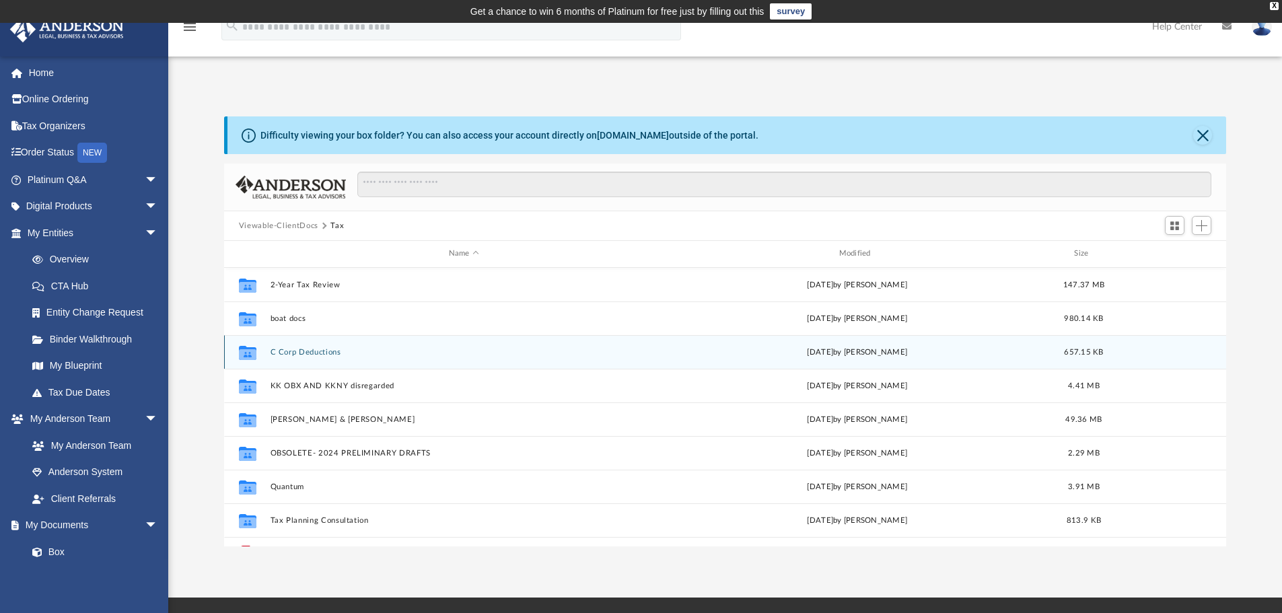
click at [312, 349] on button "C Corp Deductions" at bounding box center [464, 352] width 388 height 9
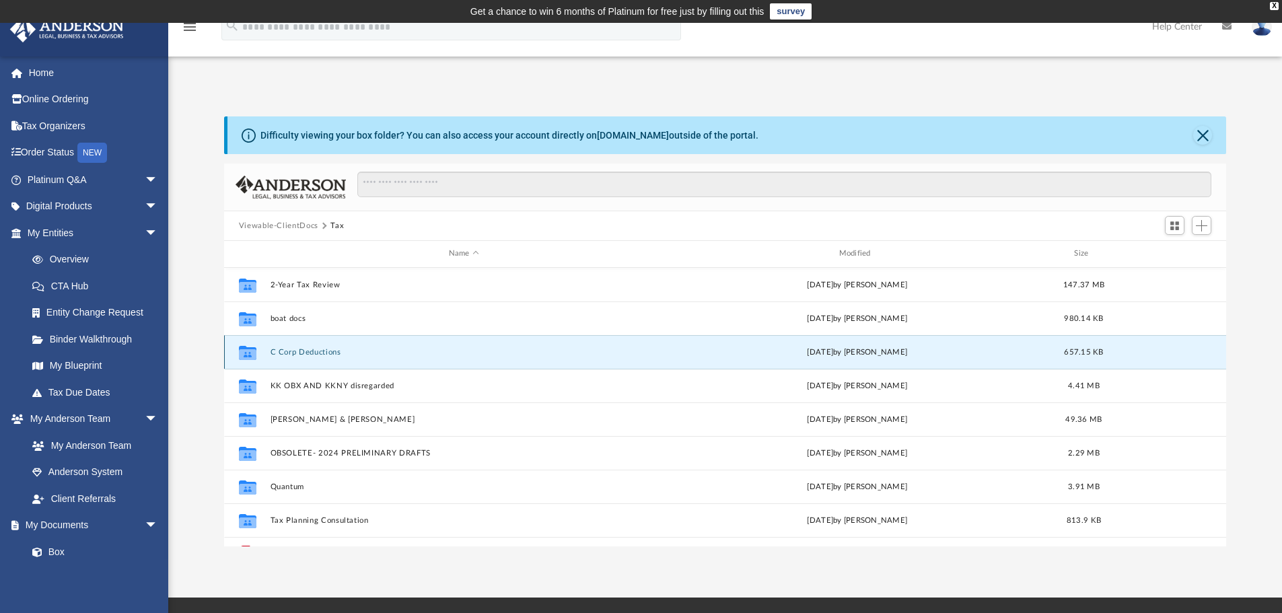
click at [312, 349] on button "C Corp Deductions" at bounding box center [464, 352] width 388 height 9
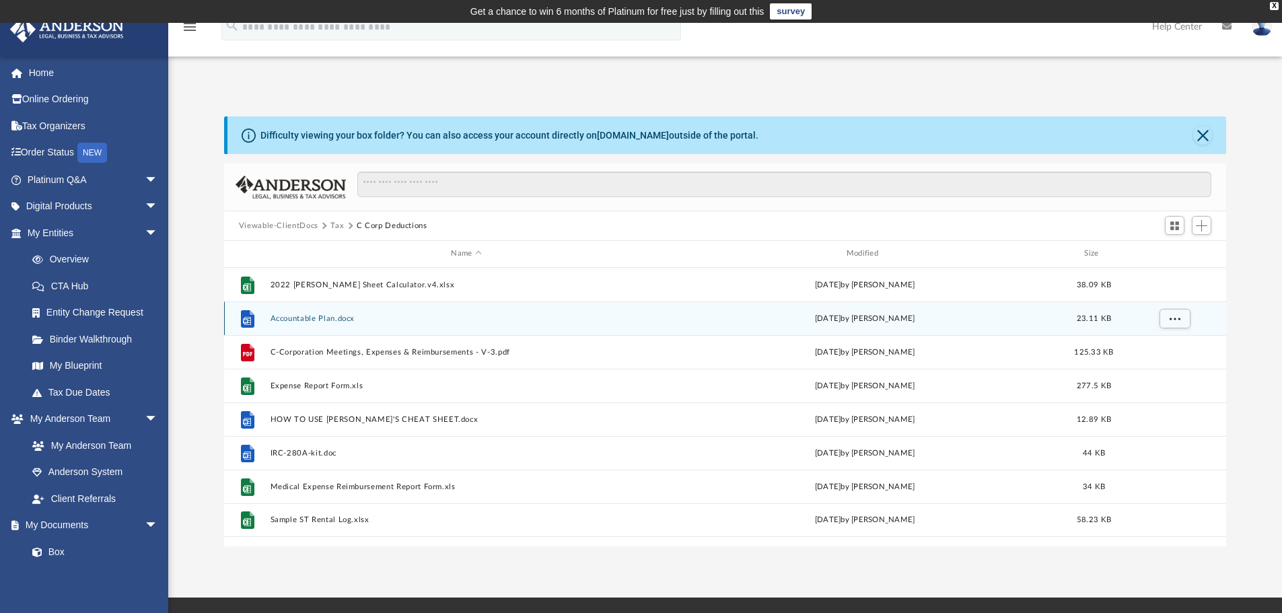
click at [302, 319] on button "Accountable Plan.docx" at bounding box center [466, 318] width 392 height 9
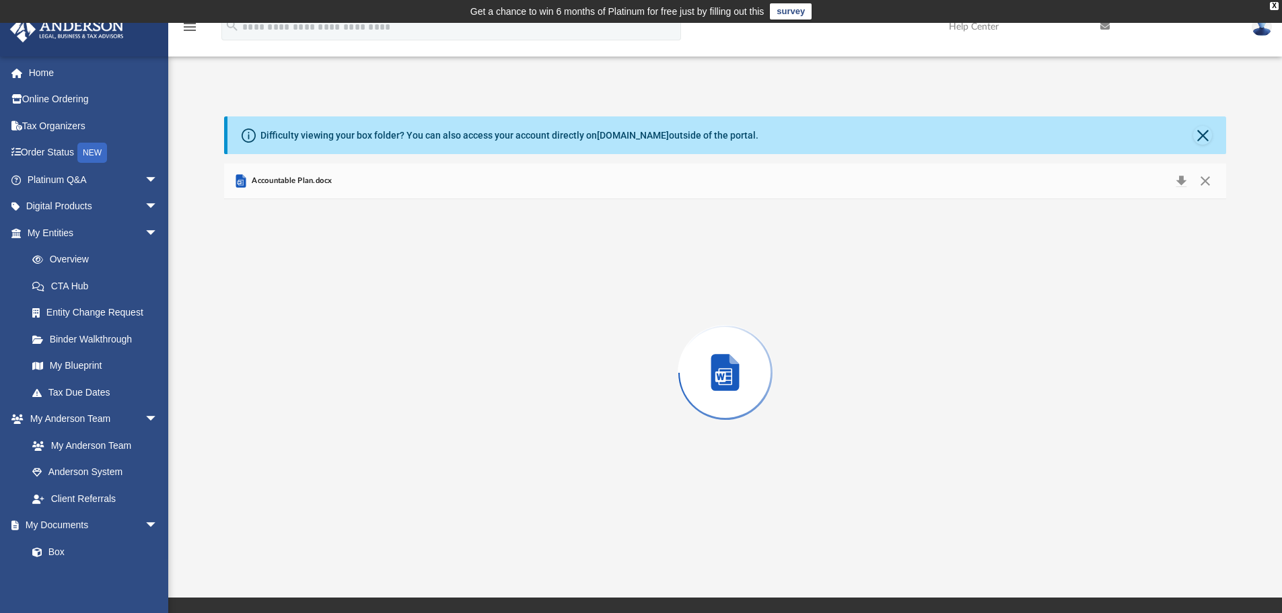
click at [302, 319] on div "Preview" at bounding box center [725, 372] width 1003 height 347
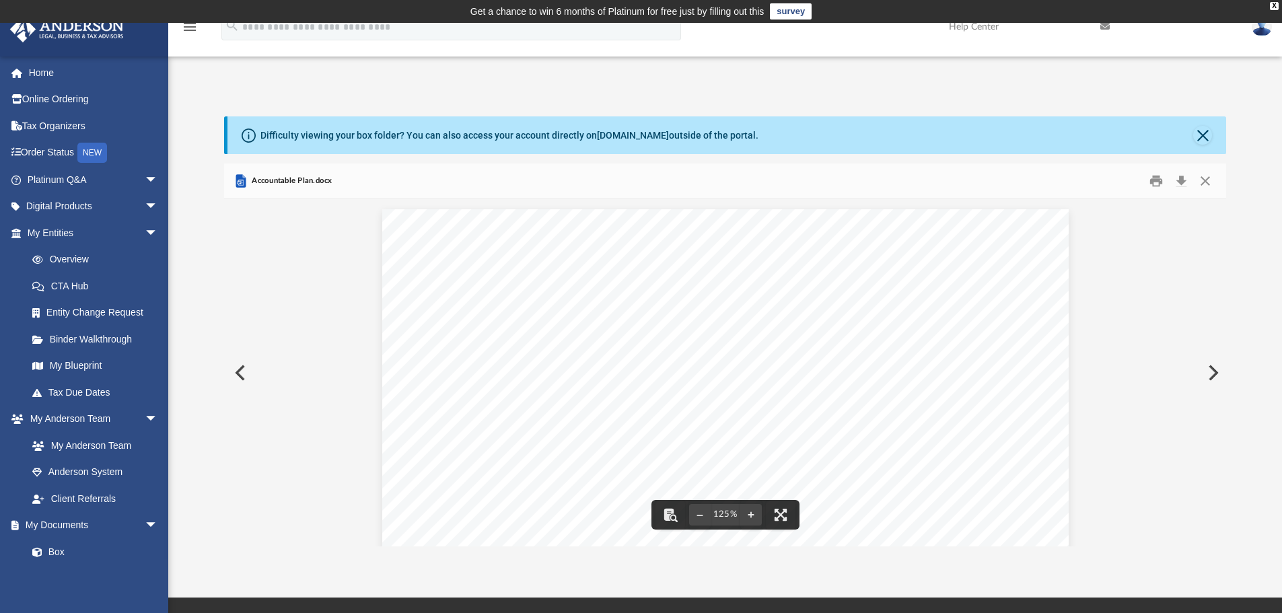
click at [242, 372] on button "Preview" at bounding box center [239, 373] width 30 height 38
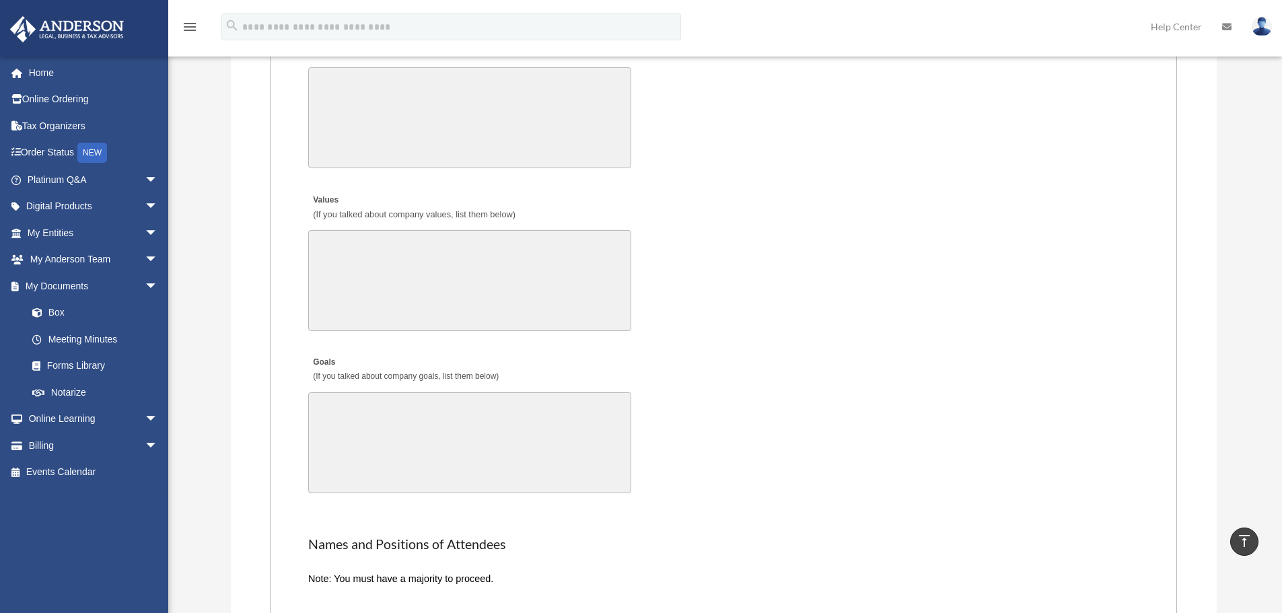
scroll to position [2256, 0]
click at [63, 317] on link "Box" at bounding box center [99, 313] width 160 height 27
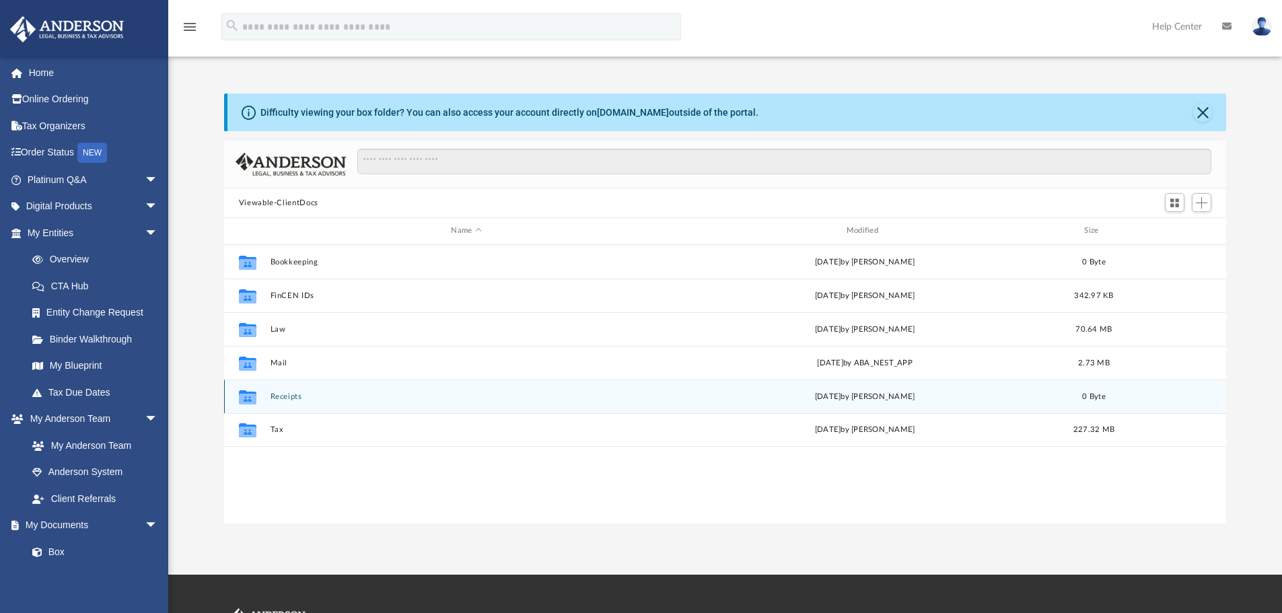
scroll to position [296, 992]
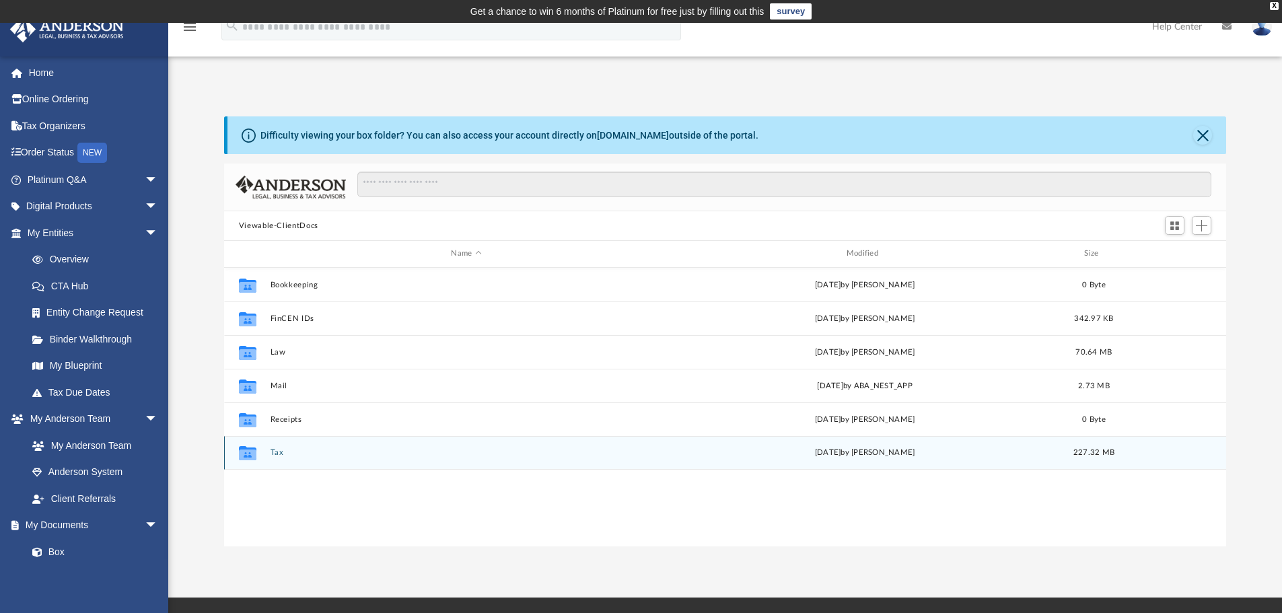
click at [376, 461] on div "Collaborated Folder Tax [DATE] by [PERSON_NAME] 227.32 MB" at bounding box center [725, 453] width 1003 height 34
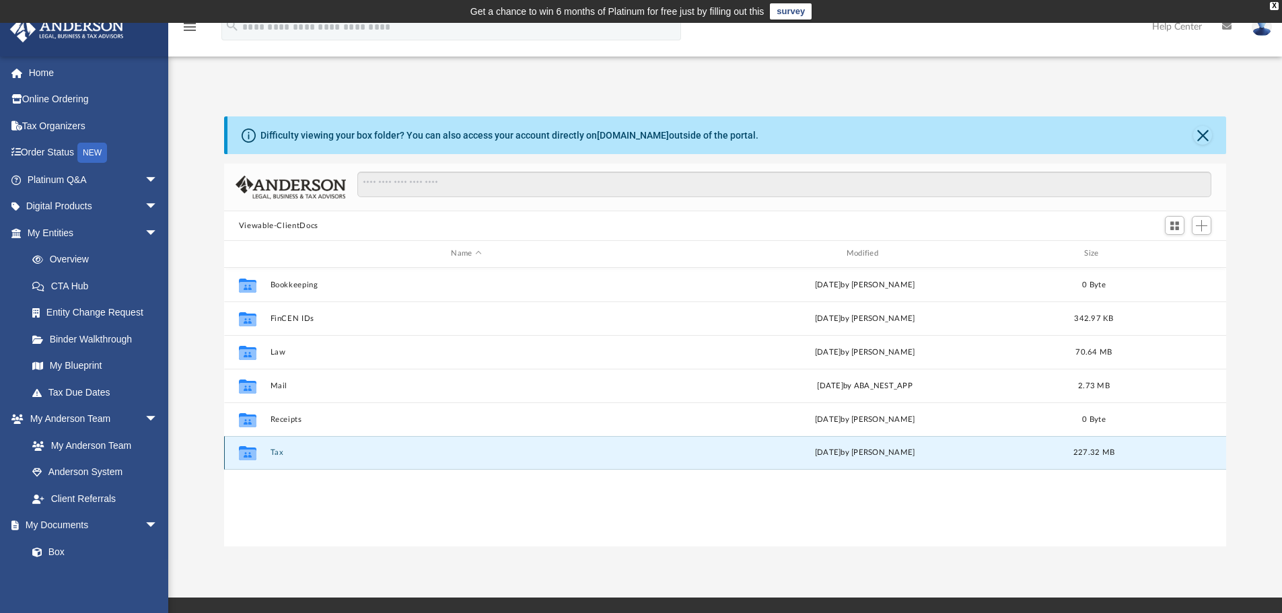
click at [373, 465] on div "Collaborated Folder Tax [DATE] by [PERSON_NAME] 227.32 MB" at bounding box center [725, 453] width 1003 height 34
click at [242, 452] on icon "grid" at bounding box center [248, 455] width 18 height 11
click at [250, 455] on icon "grid" at bounding box center [248, 455] width 18 height 11
click at [275, 454] on button "Tax" at bounding box center [466, 452] width 392 height 9
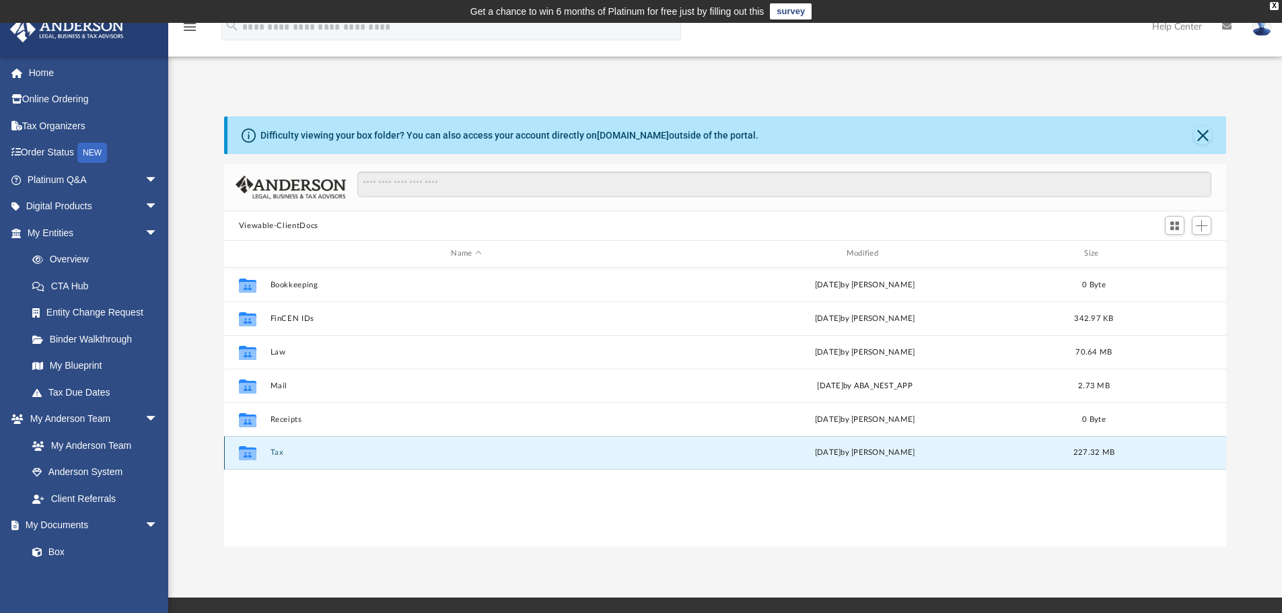
click at [275, 454] on button "Tax" at bounding box center [466, 452] width 392 height 9
